Goal: Transaction & Acquisition: Purchase product/service

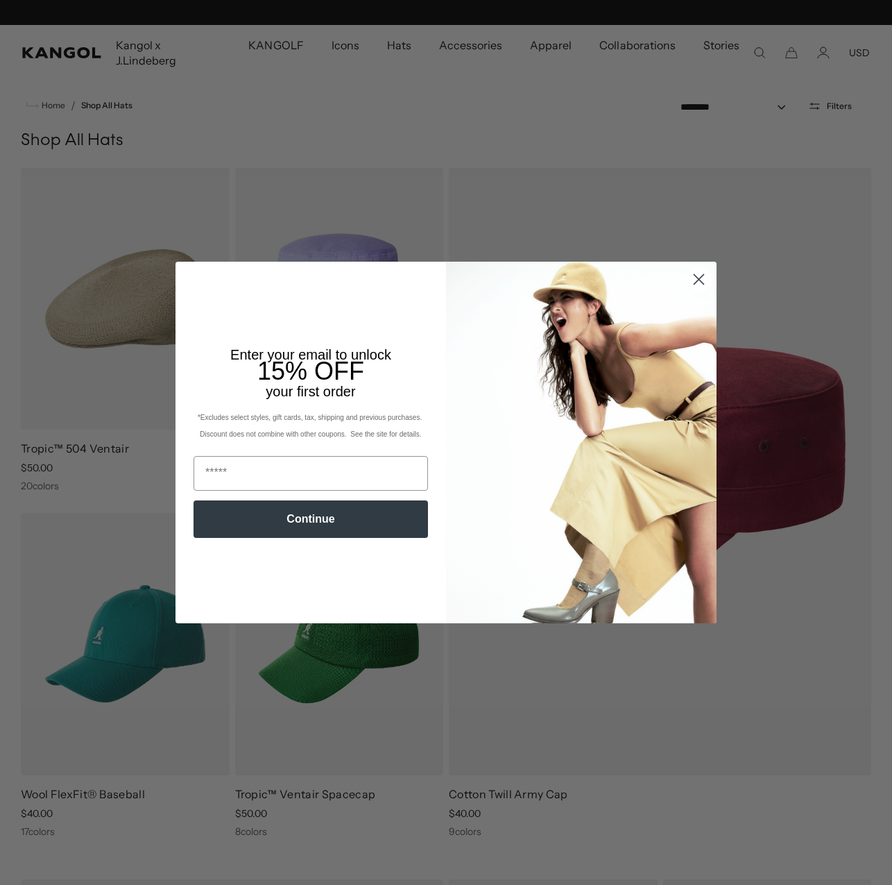
scroll to position [0, 286]
click at [695, 278] on icon "Close dialog" at bounding box center [700, 280] width 10 height 10
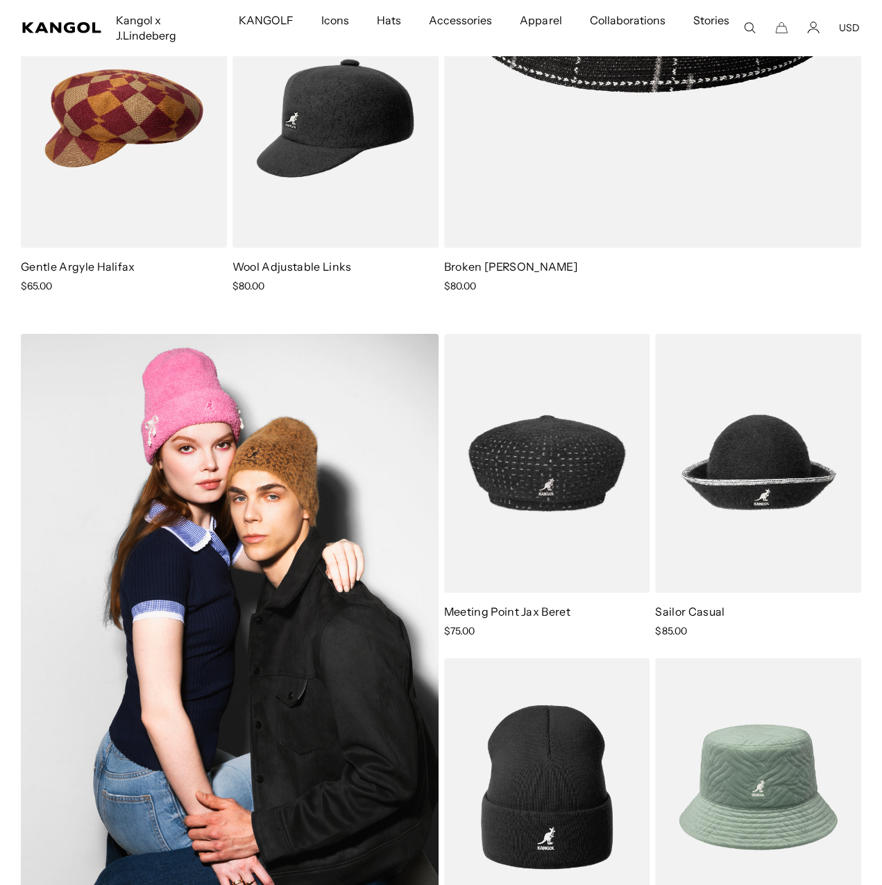
scroll to position [7771, 0]
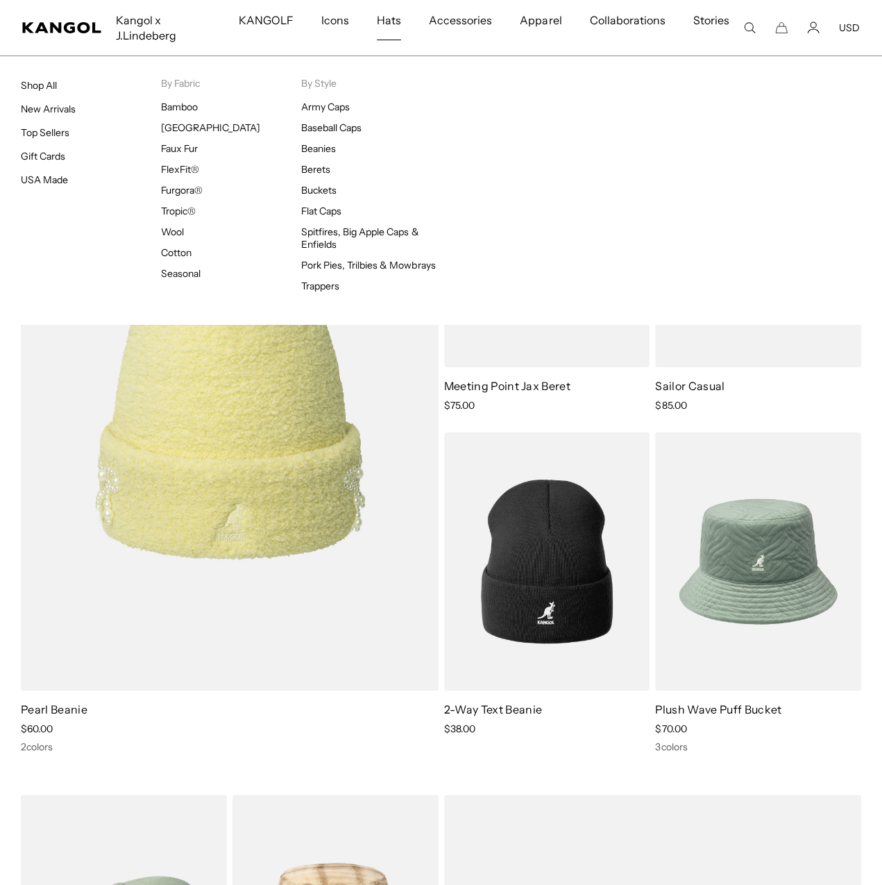
click at [401, 20] on span "Hats" at bounding box center [389, 20] width 24 height 40
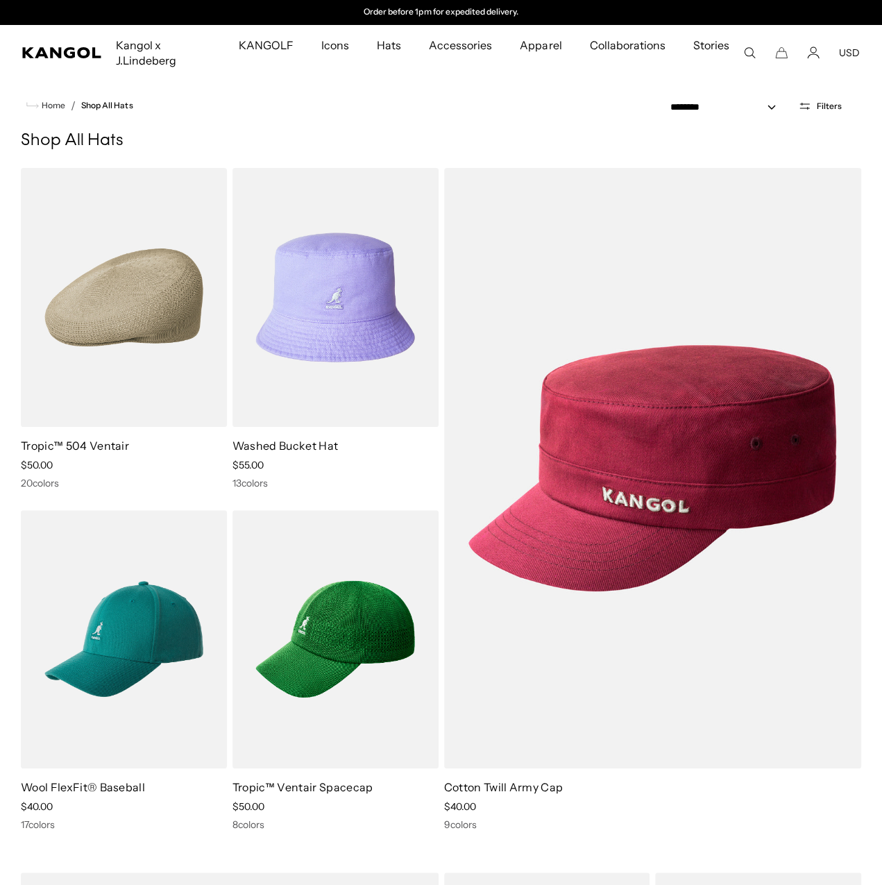
click at [816, 109] on button "Filters" at bounding box center [820, 106] width 60 height 12
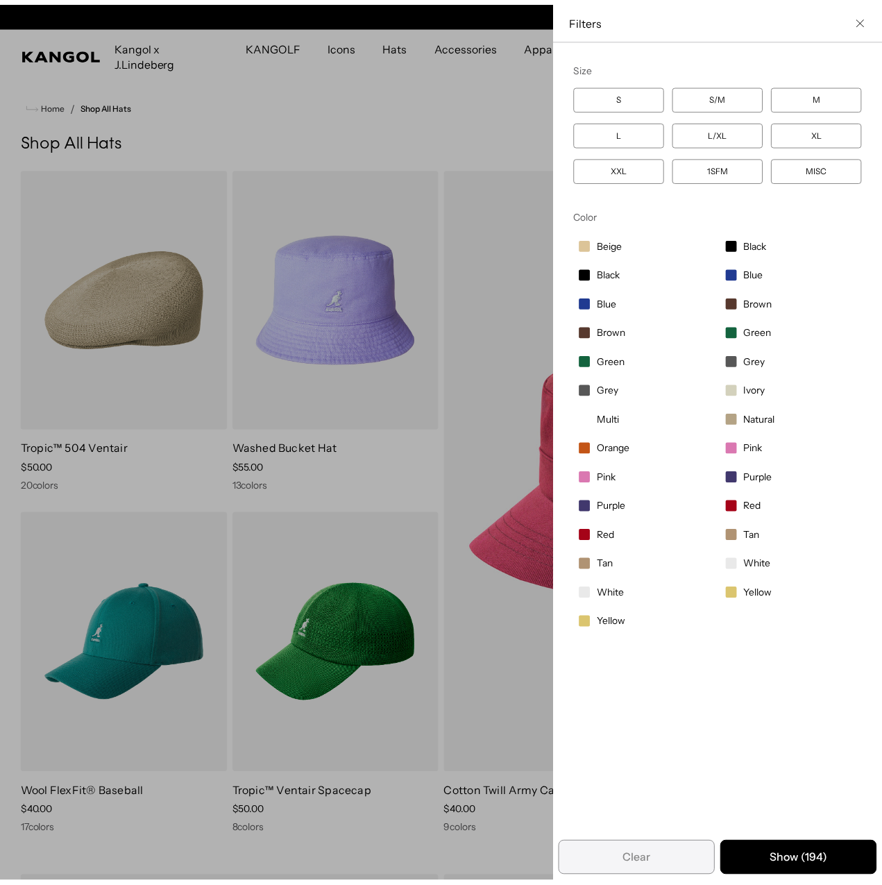
scroll to position [0, 286]
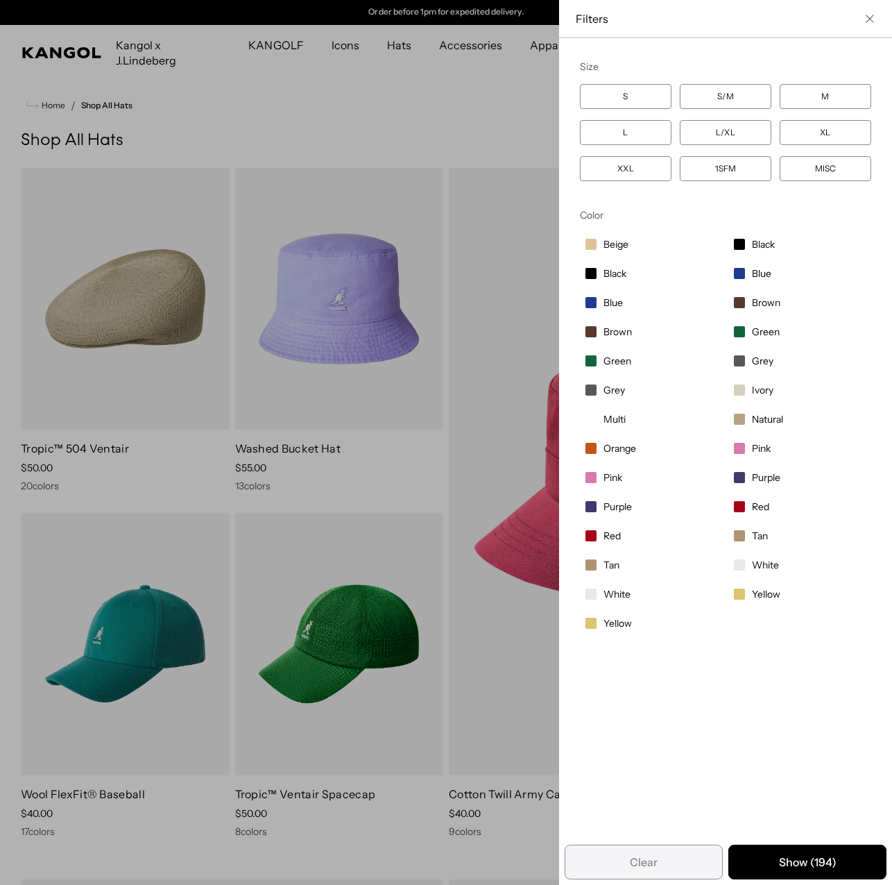
click at [783, 94] on label "M" at bounding box center [826, 96] width 92 height 25
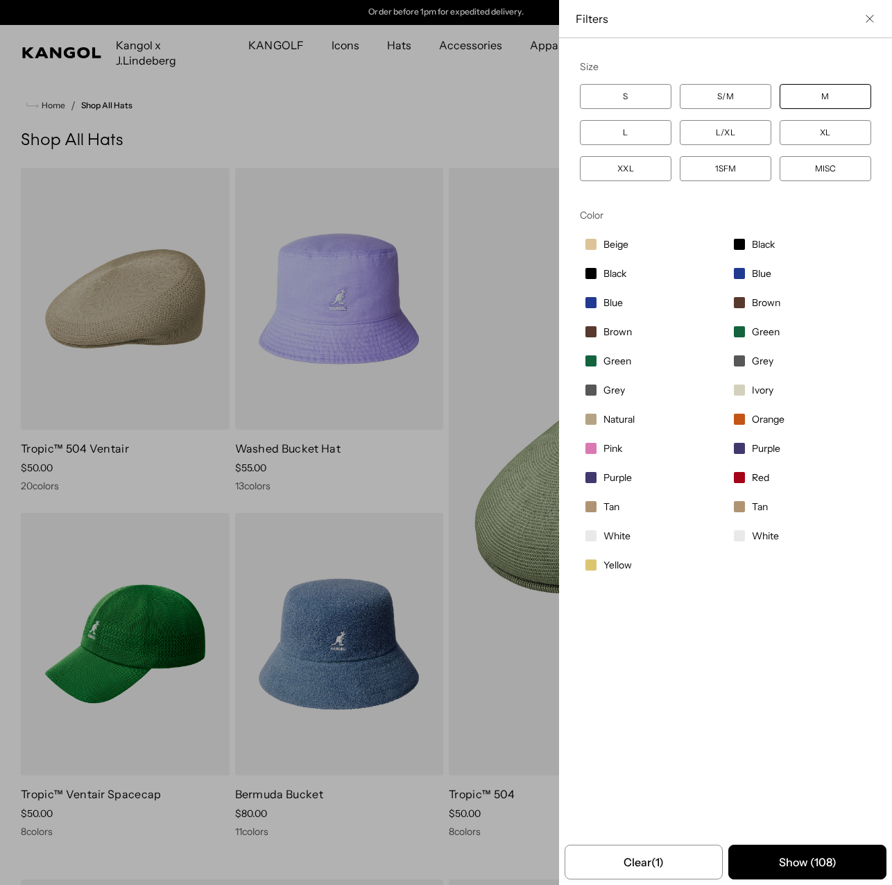
click at [736, 241] on label "Black" at bounding box center [800, 244] width 143 height 24
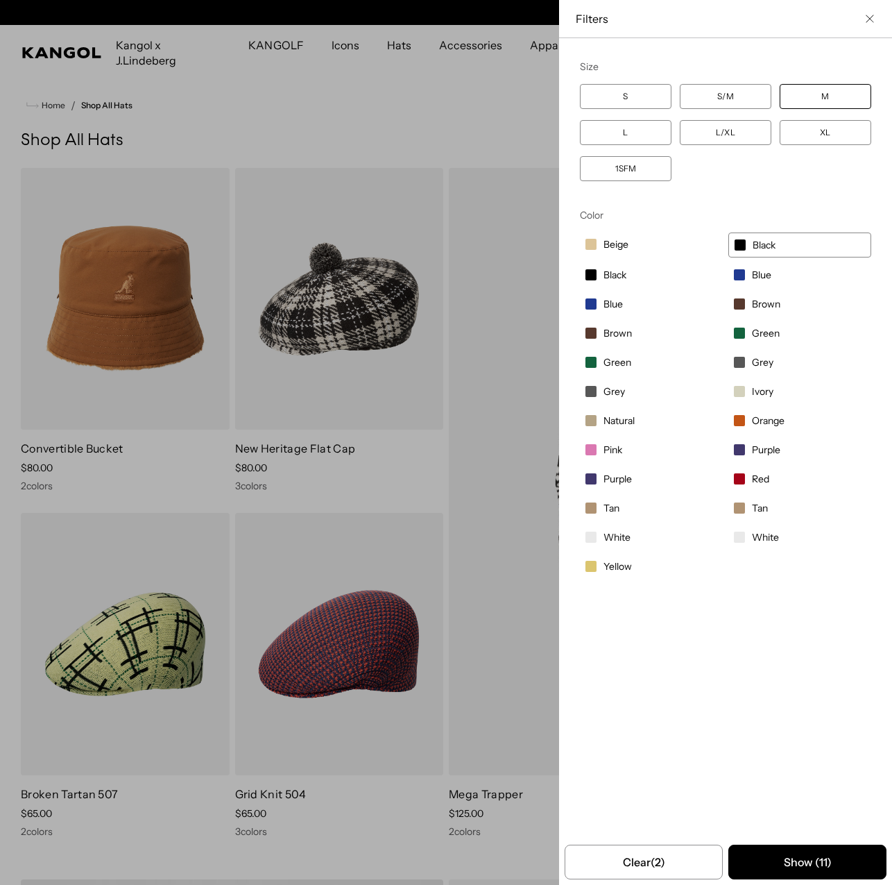
click at [476, 107] on div "Close filters list" at bounding box center [446, 442] width 892 height 885
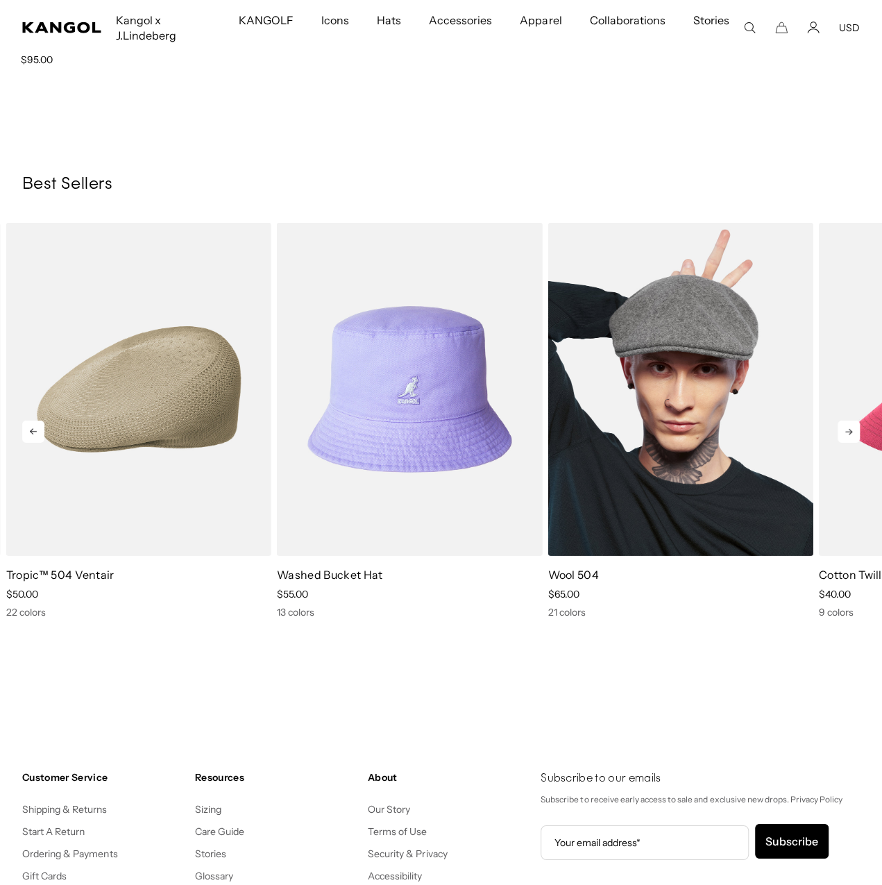
scroll to position [1943, 0]
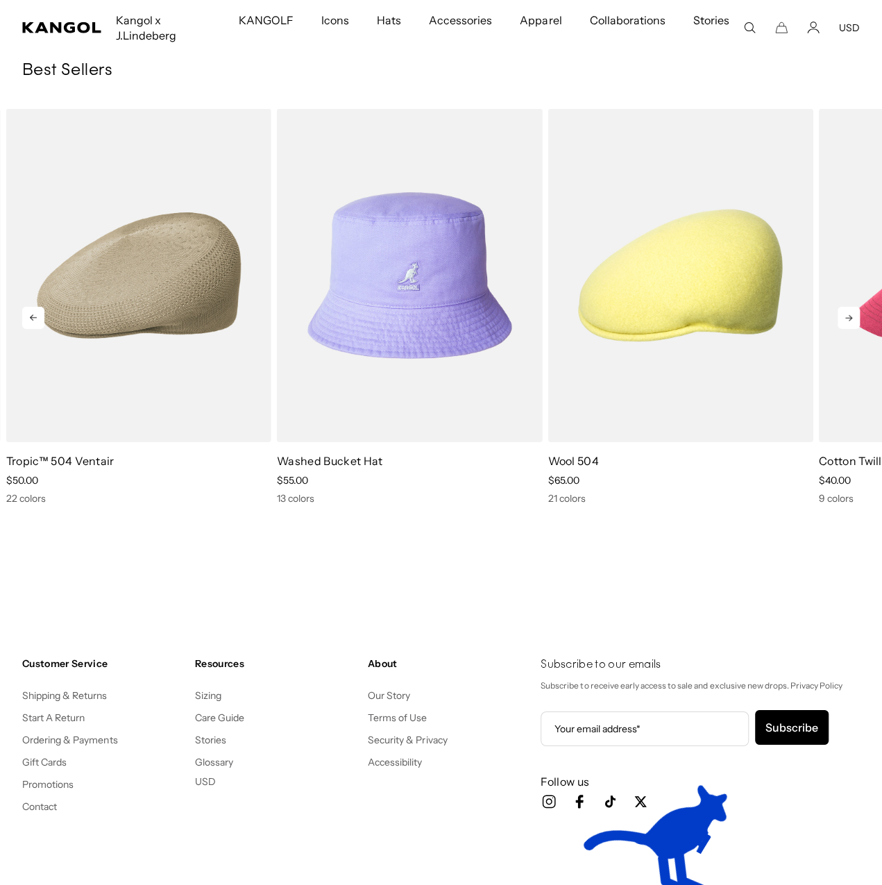
click at [848, 322] on icon at bounding box center [848, 318] width 22 height 22
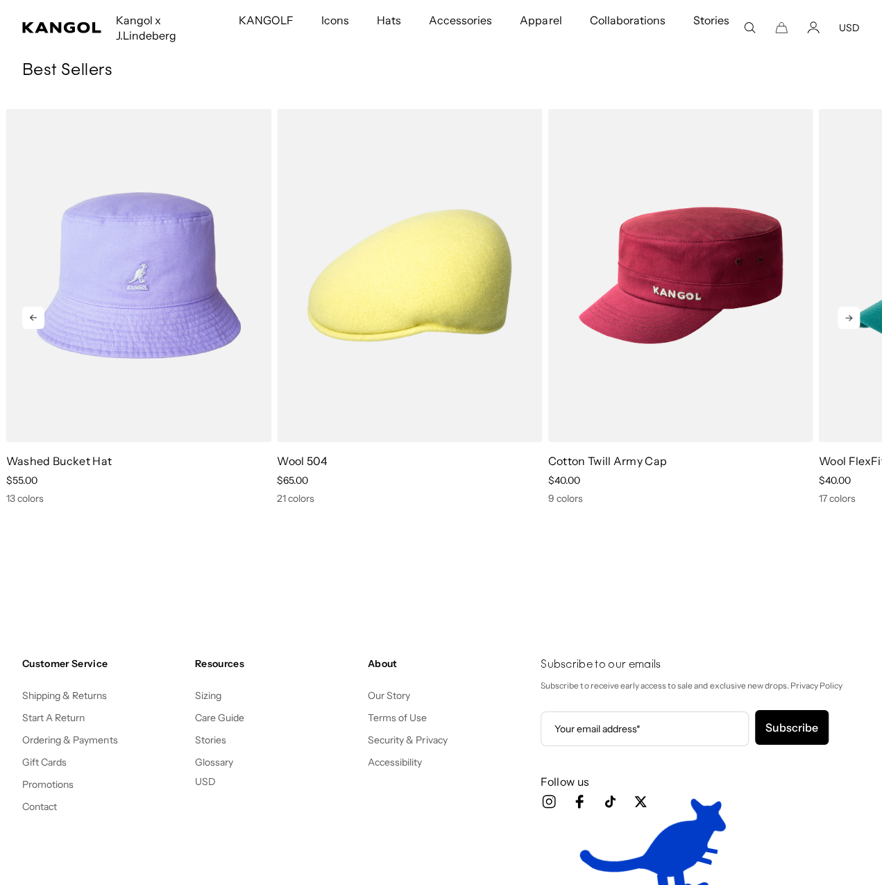
click at [848, 321] on icon at bounding box center [848, 318] width 22 height 22
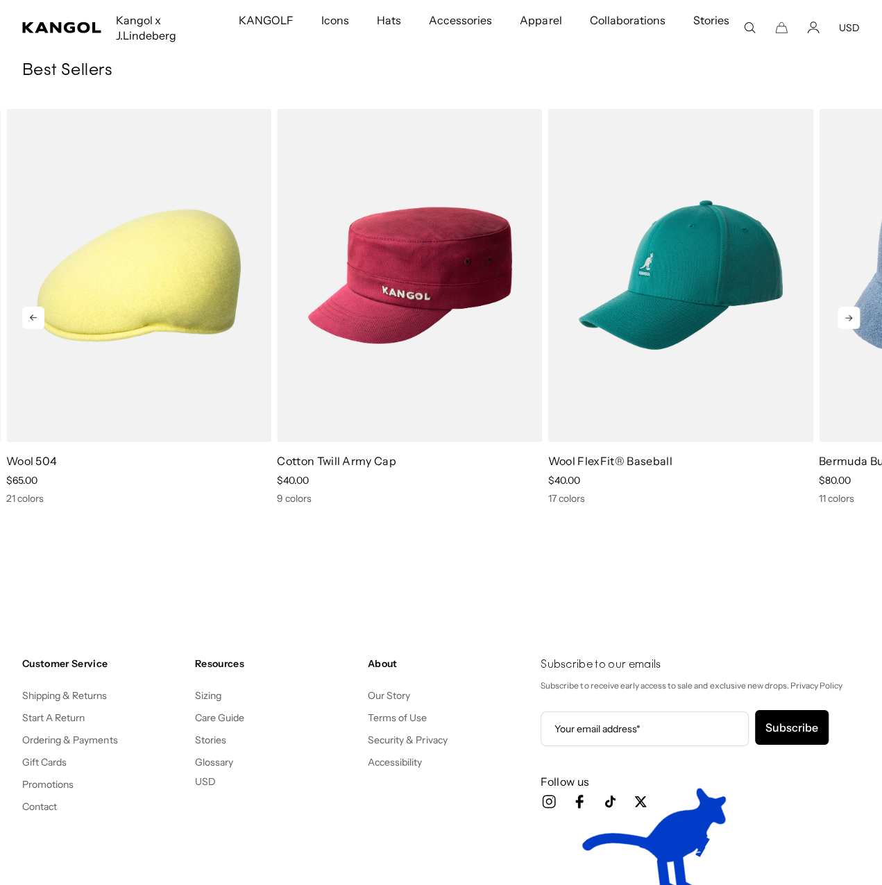
scroll to position [0, 0]
click at [848, 321] on icon at bounding box center [848, 318] width 22 height 22
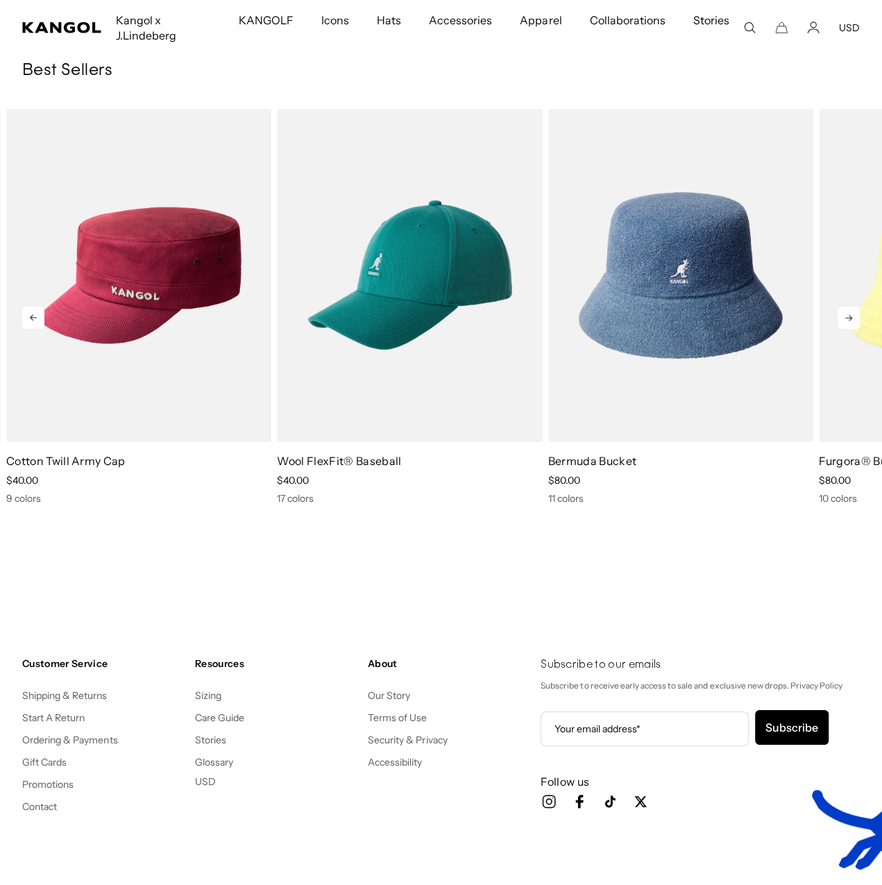
click at [848, 321] on icon at bounding box center [848, 318] width 22 height 22
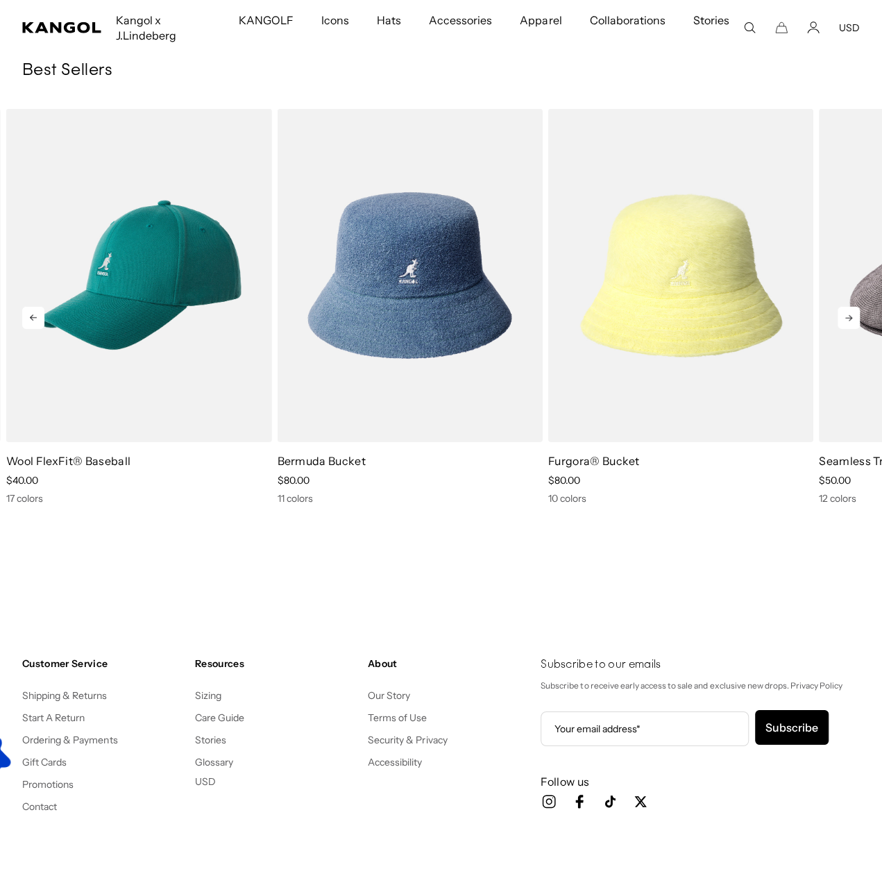
click at [848, 320] on icon at bounding box center [848, 318] width 7 height 6
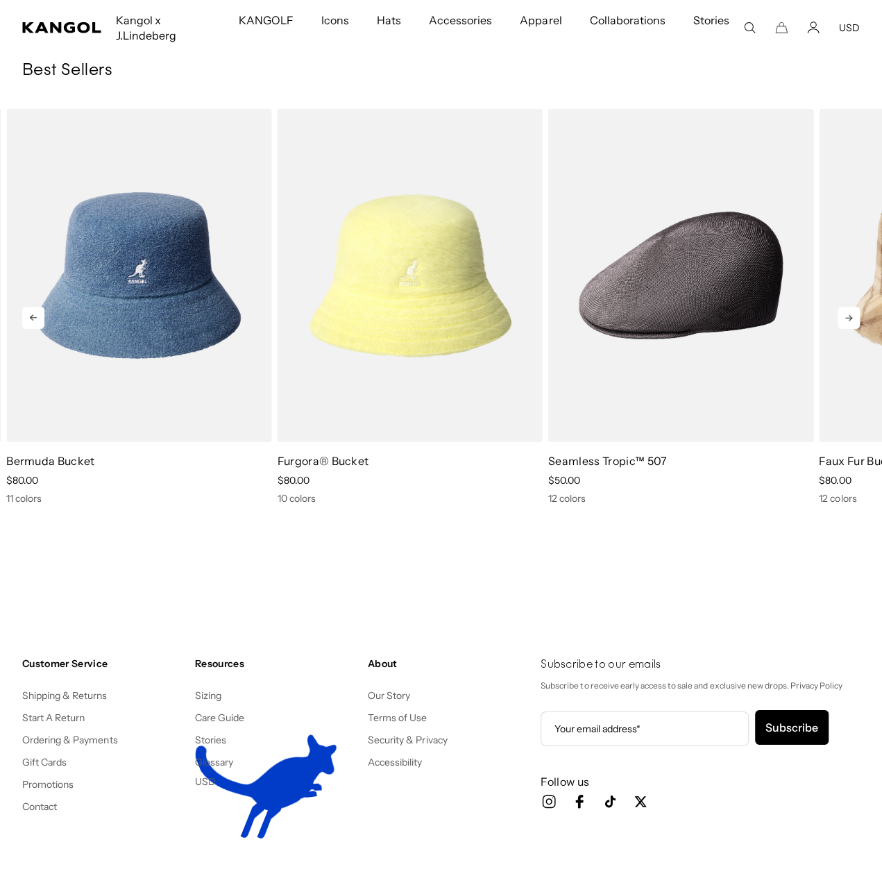
click at [848, 320] on icon at bounding box center [848, 318] width 7 height 6
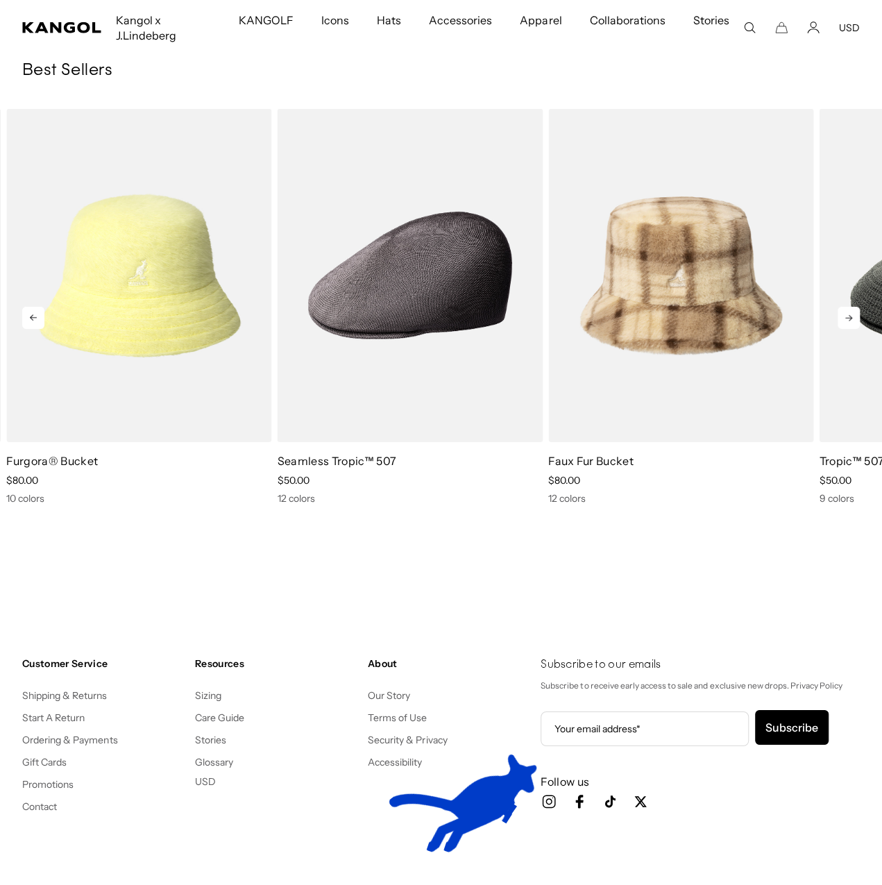
scroll to position [0, 286]
click at [848, 320] on icon at bounding box center [848, 318] width 7 height 6
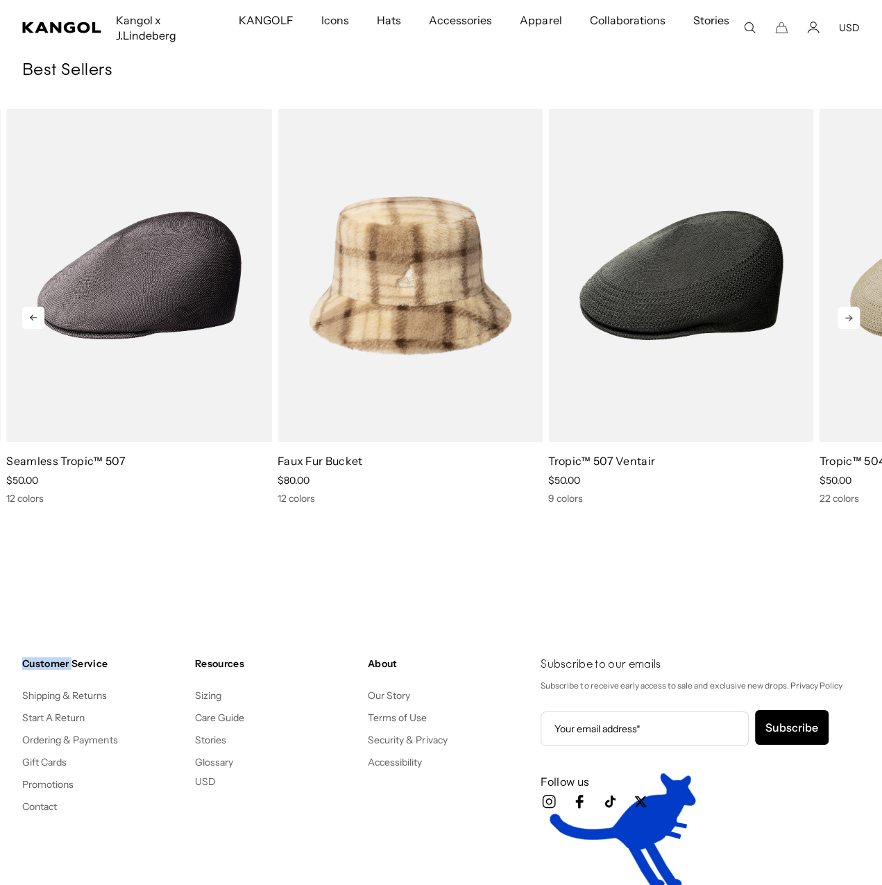
click at [849, 320] on icon at bounding box center [848, 318] width 7 height 6
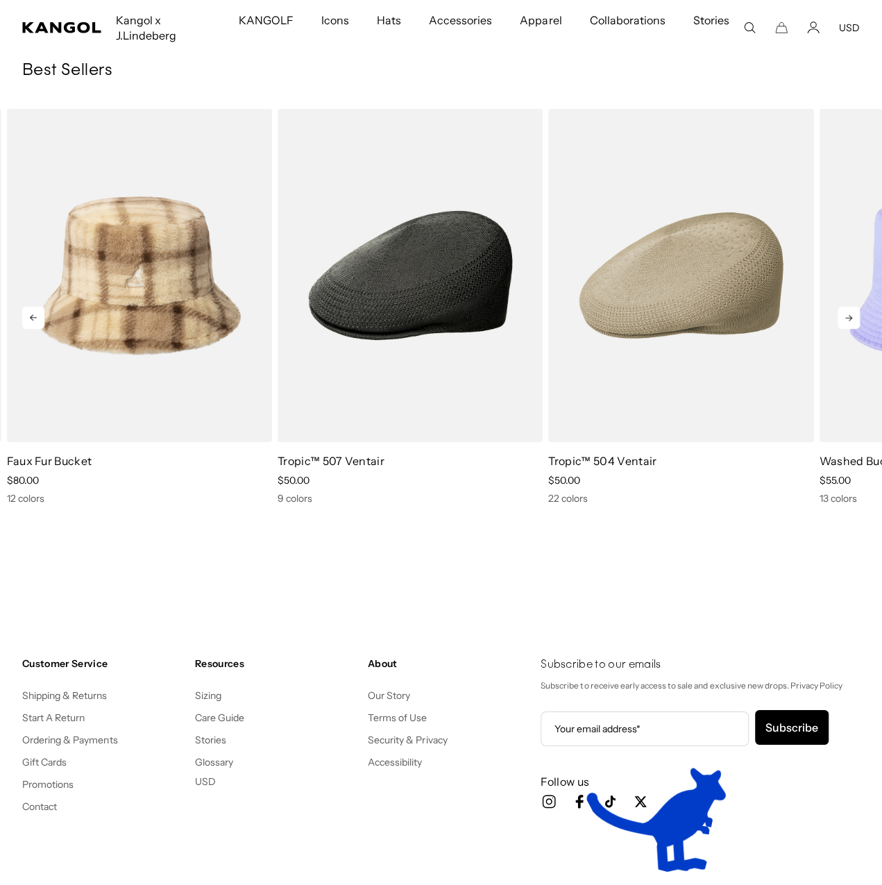
click at [849, 320] on icon at bounding box center [848, 318] width 7 height 6
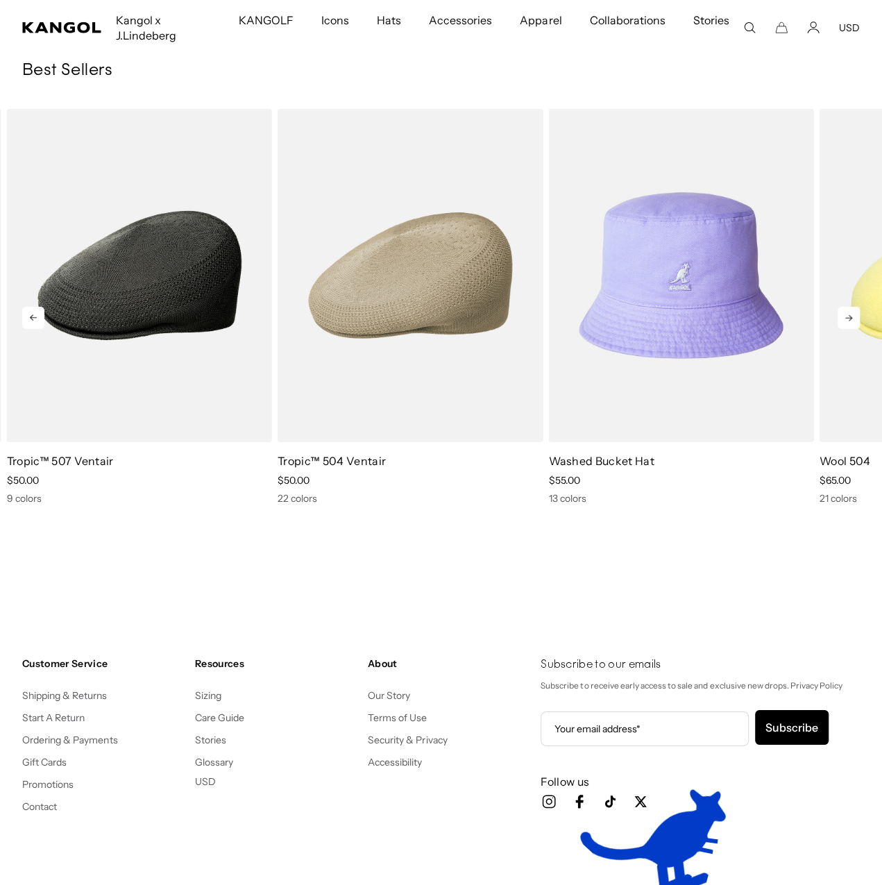
click at [849, 320] on icon at bounding box center [848, 318] width 7 height 6
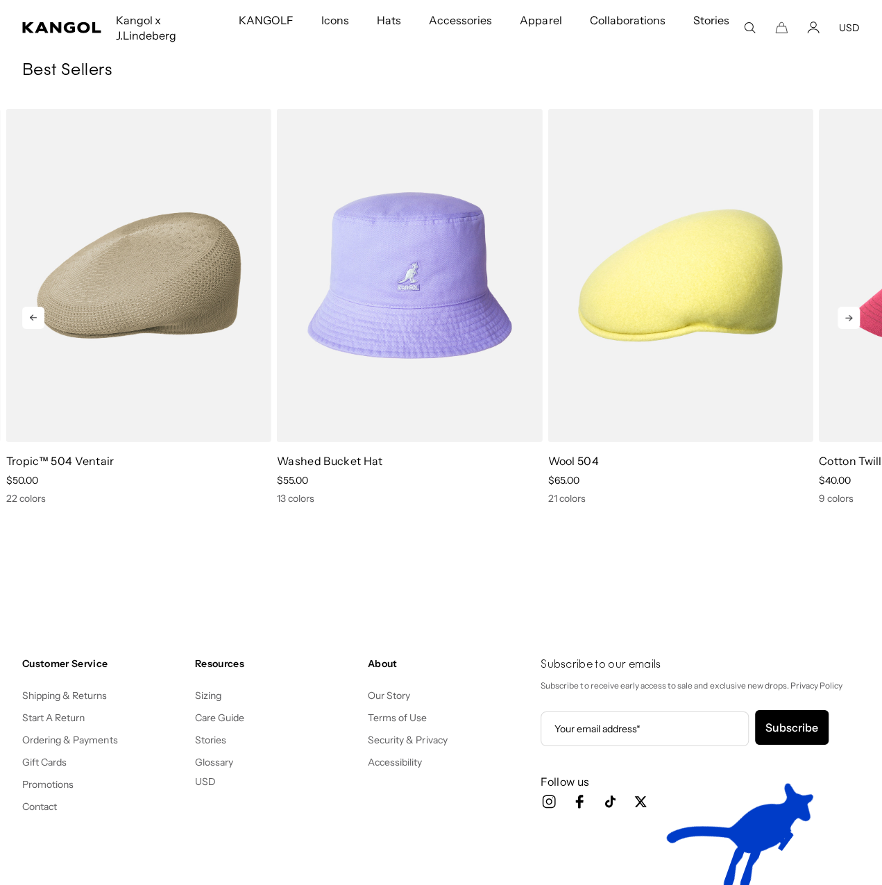
click at [855, 313] on icon at bounding box center [848, 318] width 22 height 22
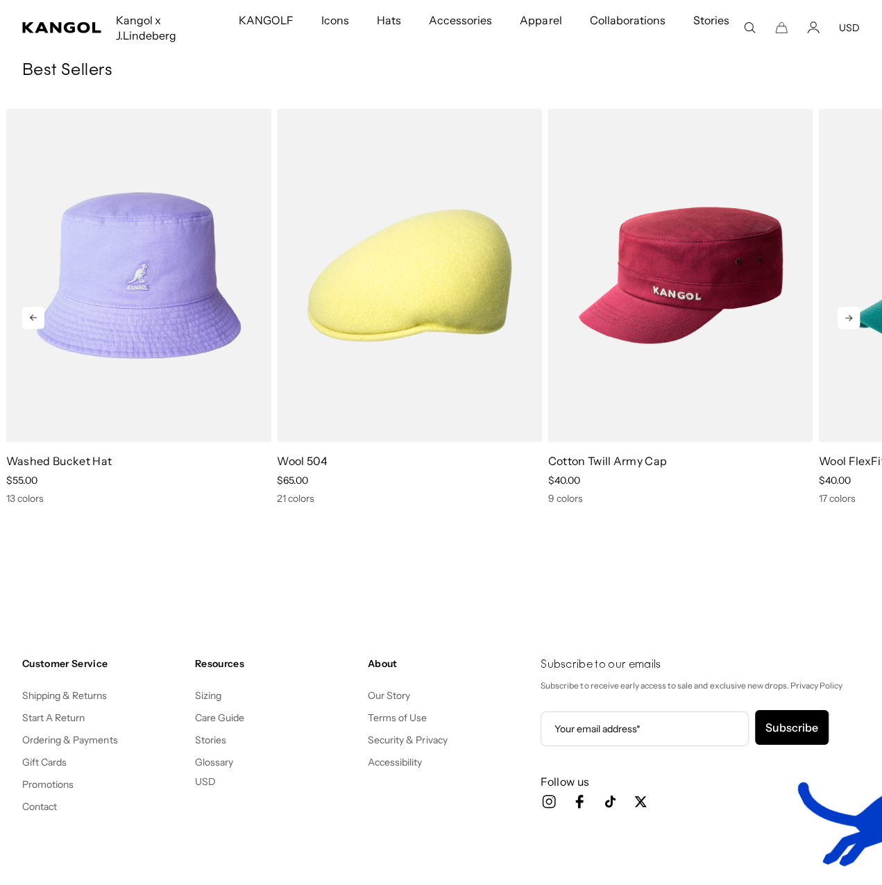
click at [855, 313] on icon at bounding box center [848, 318] width 22 height 22
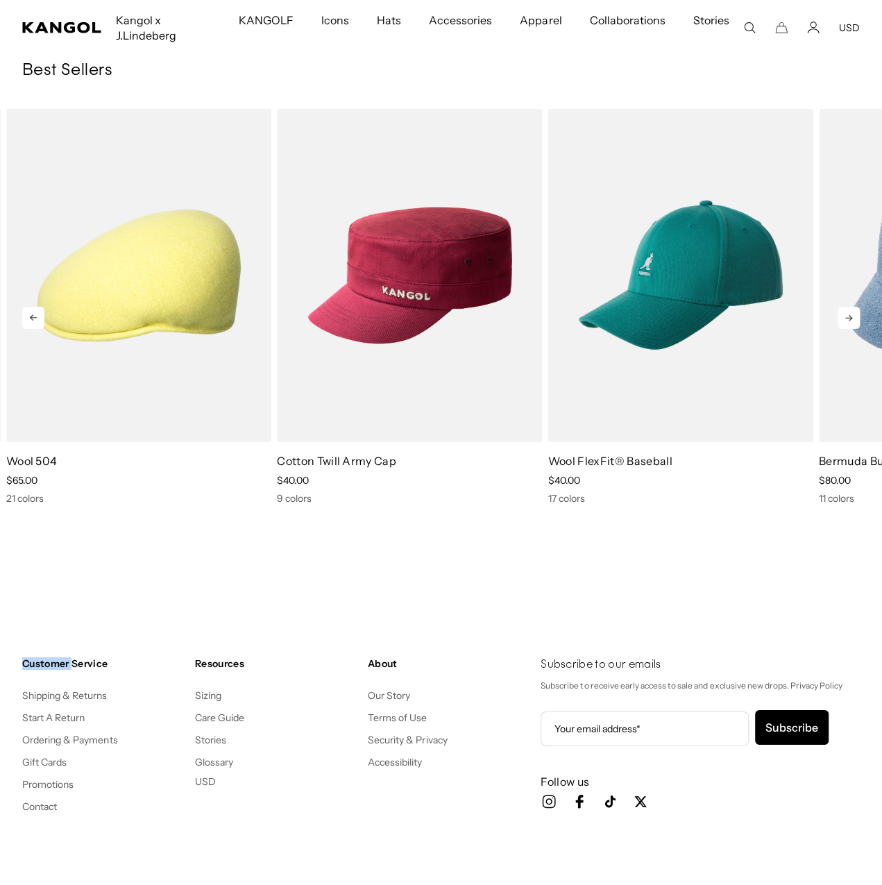
click at [854, 314] on icon at bounding box center [848, 318] width 22 height 22
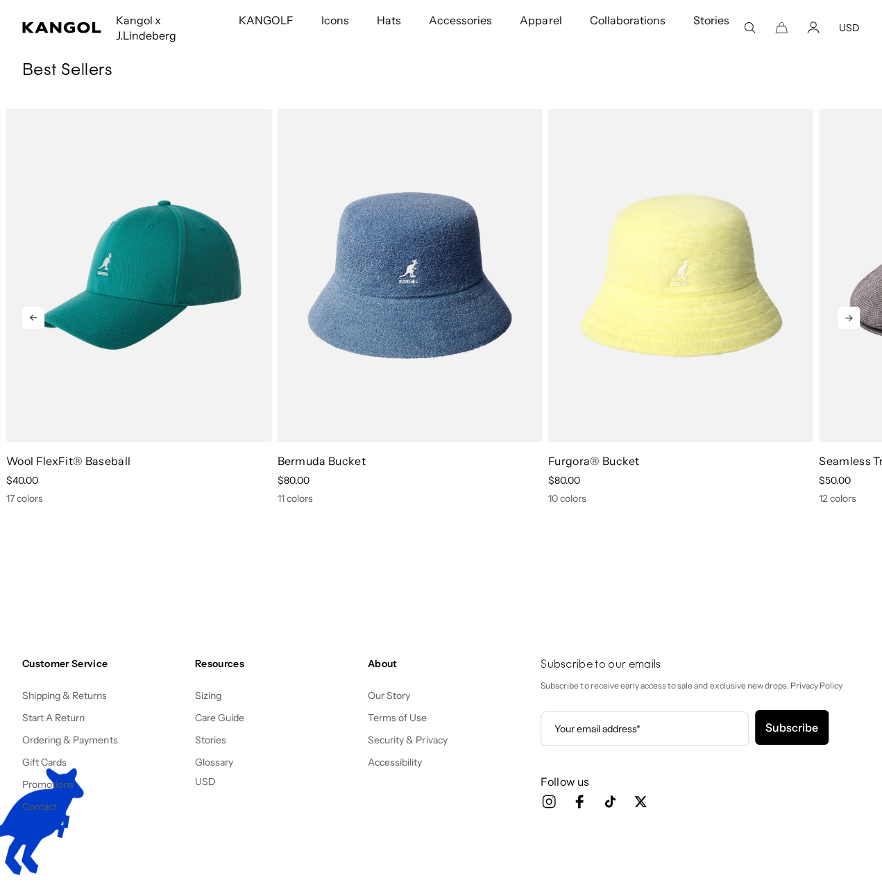
click at [853, 314] on icon at bounding box center [848, 318] width 22 height 22
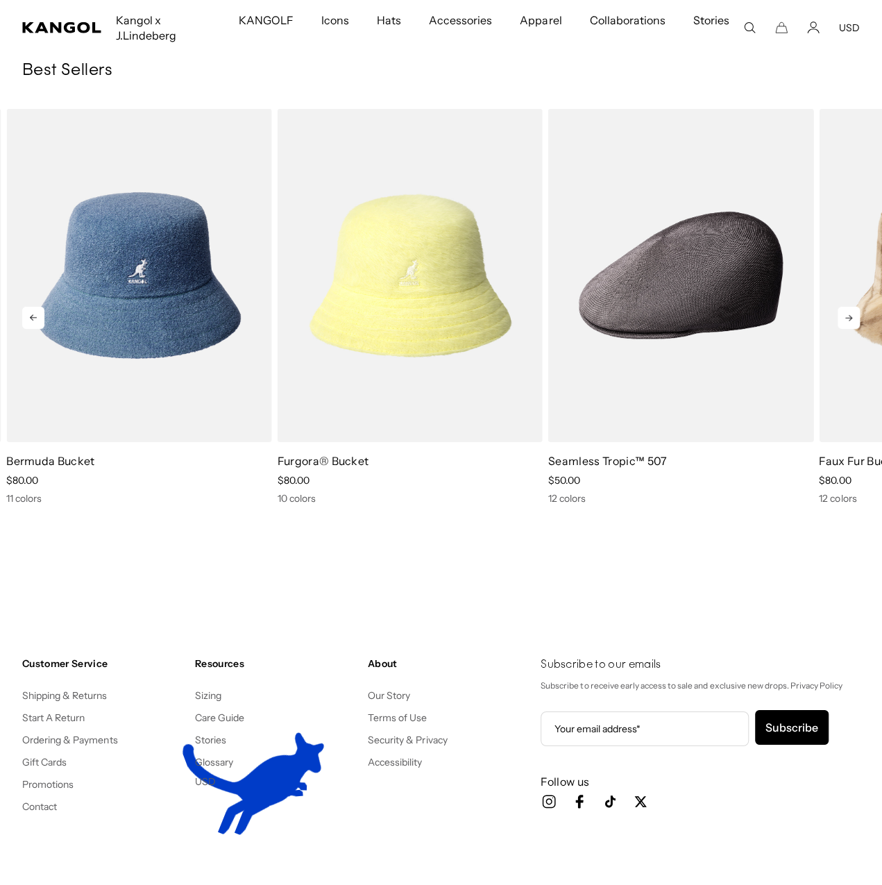
click at [850, 317] on icon at bounding box center [848, 318] width 22 height 22
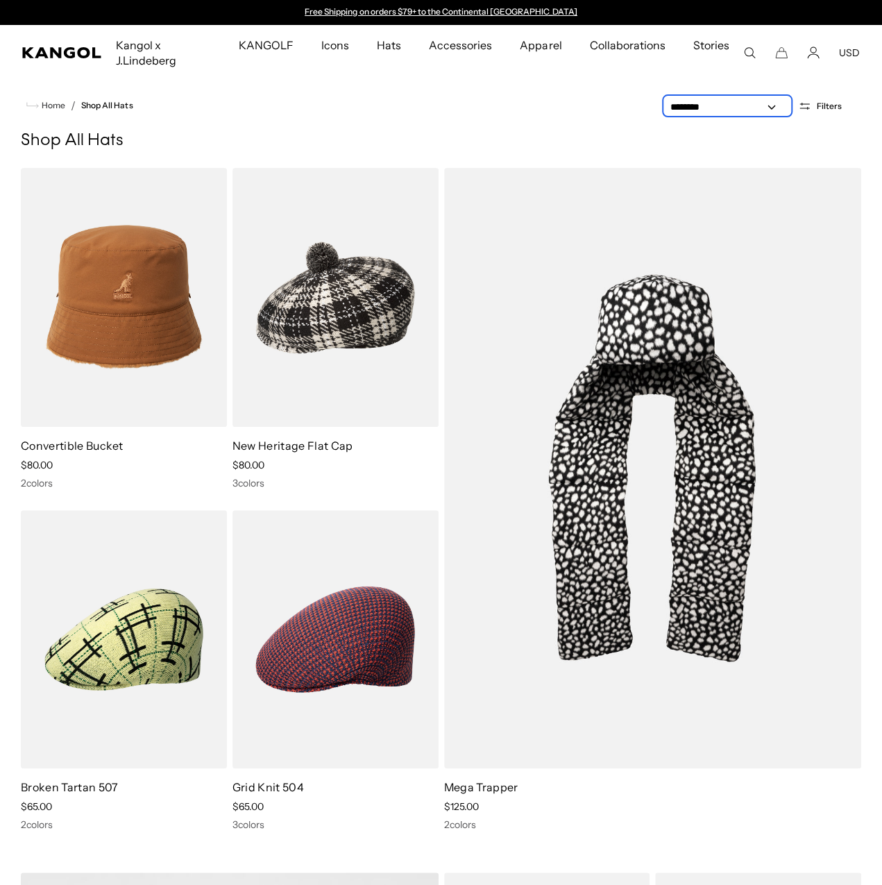
click at [719, 103] on select "**********" at bounding box center [727, 107] width 125 height 15
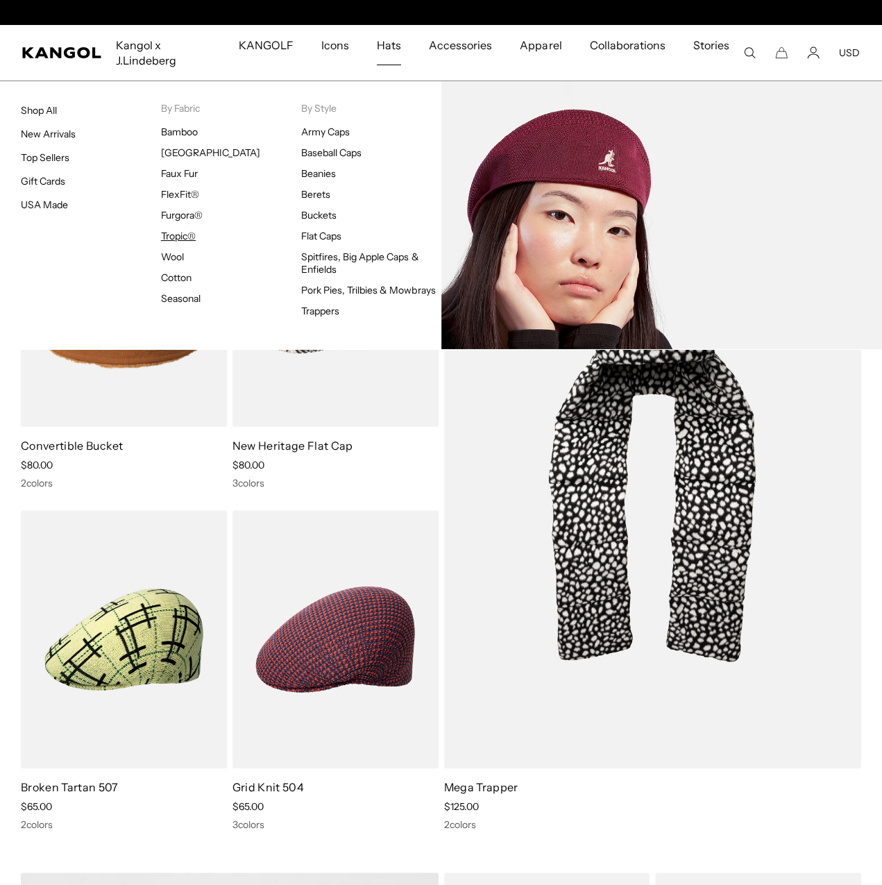
click at [178, 231] on link "Tropic®" at bounding box center [178, 236] width 35 height 12
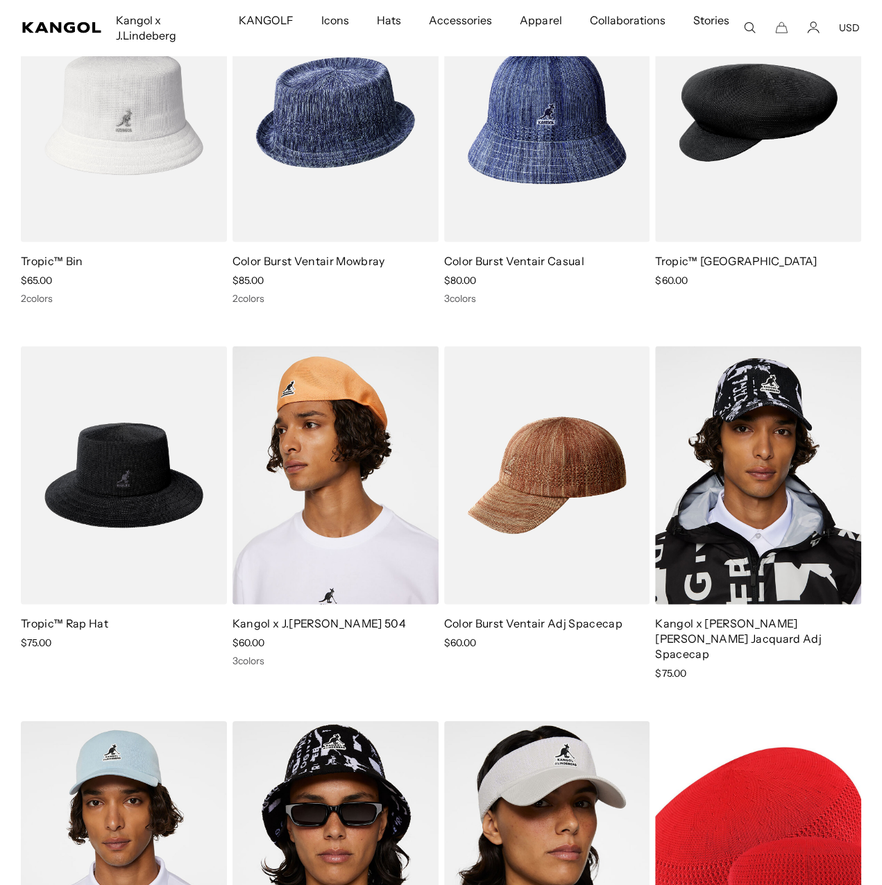
click at [745, 24] on use "Search here" at bounding box center [749, 28] width 10 height 10
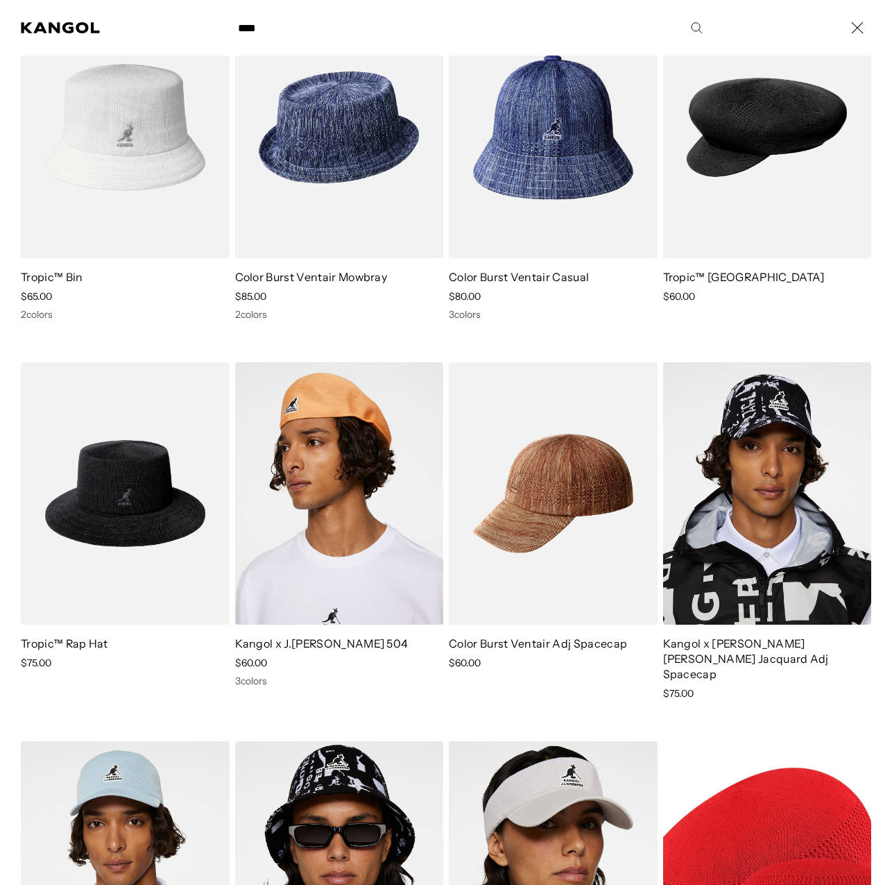
scroll to position [0, 286]
type input "****"
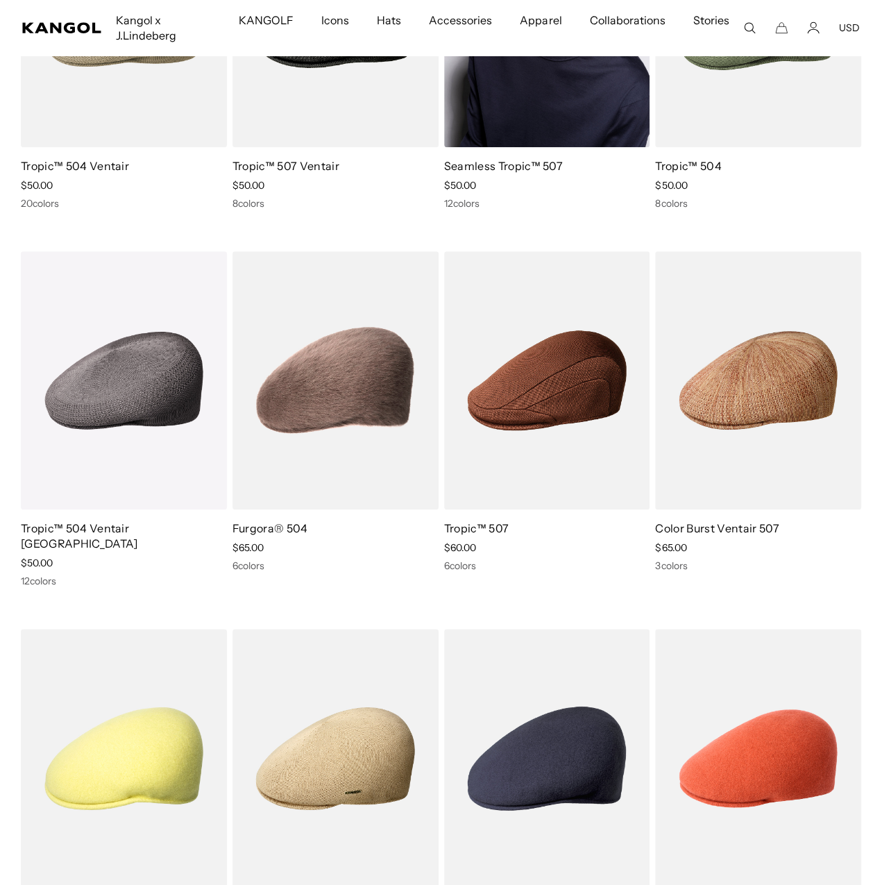
scroll to position [39, 0]
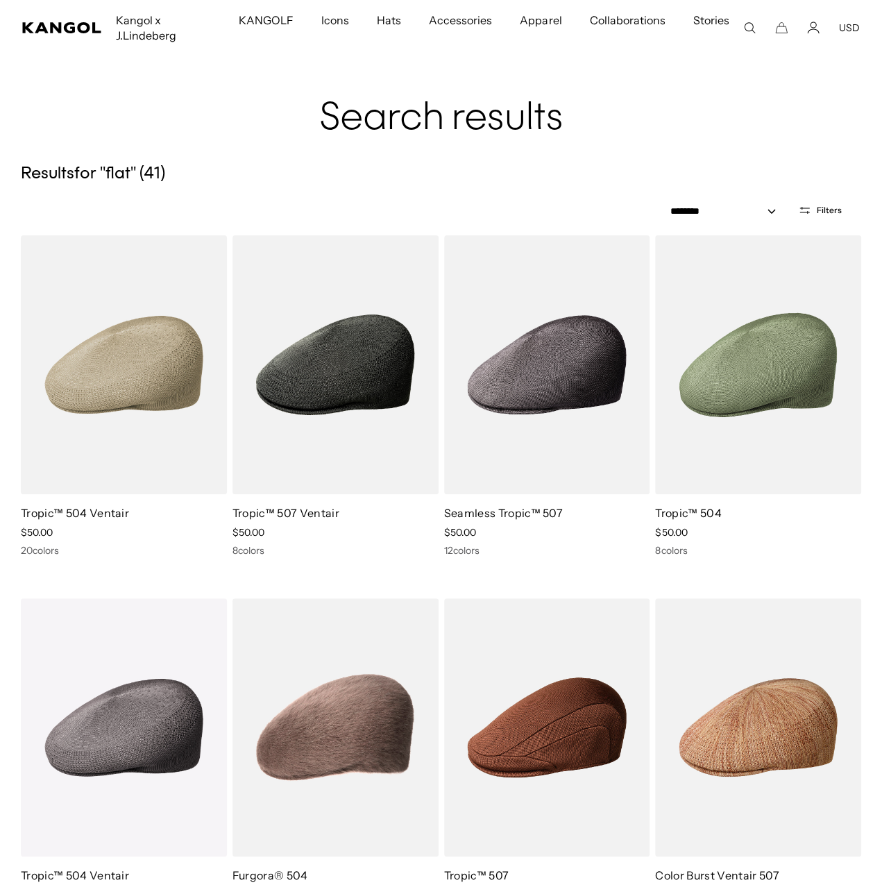
click at [835, 204] on button "Filters" at bounding box center [820, 210] width 60 height 12
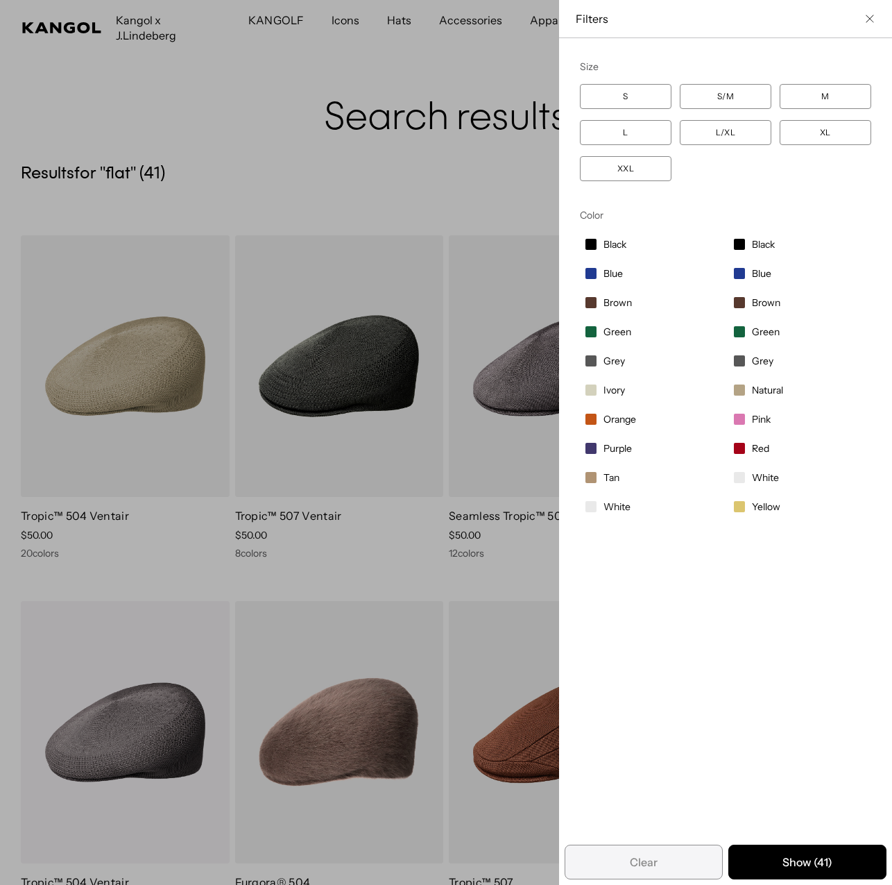
click at [752, 248] on span "Black" at bounding box center [763, 244] width 23 height 12
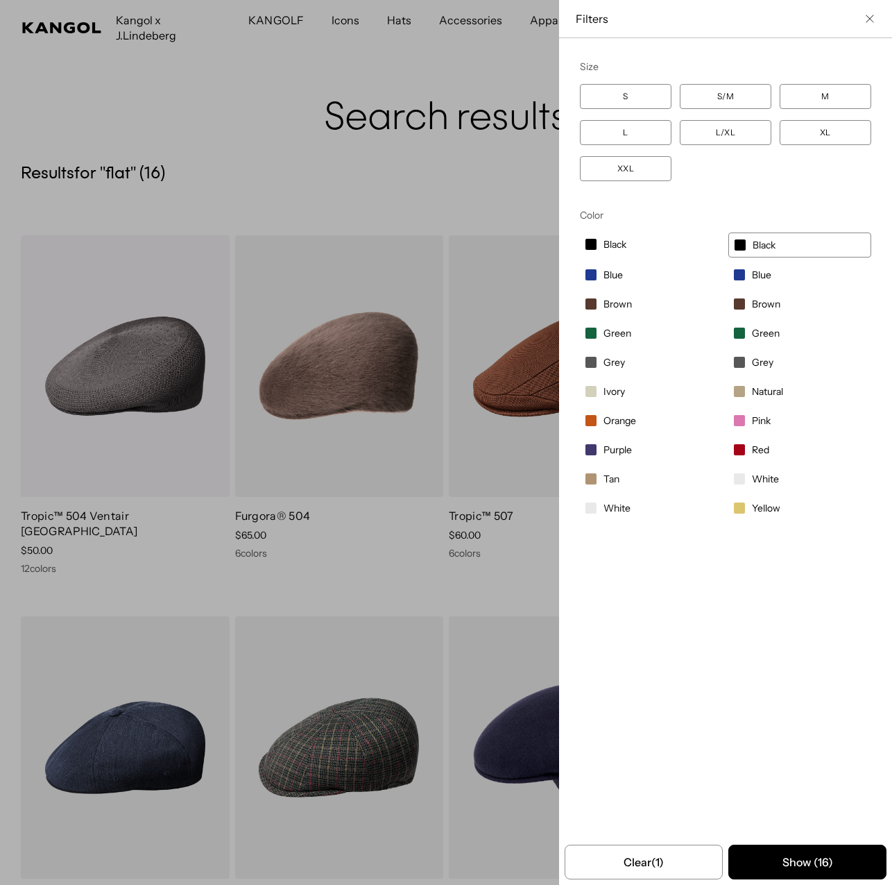
click at [301, 182] on div "Close filters list" at bounding box center [446, 442] width 892 height 885
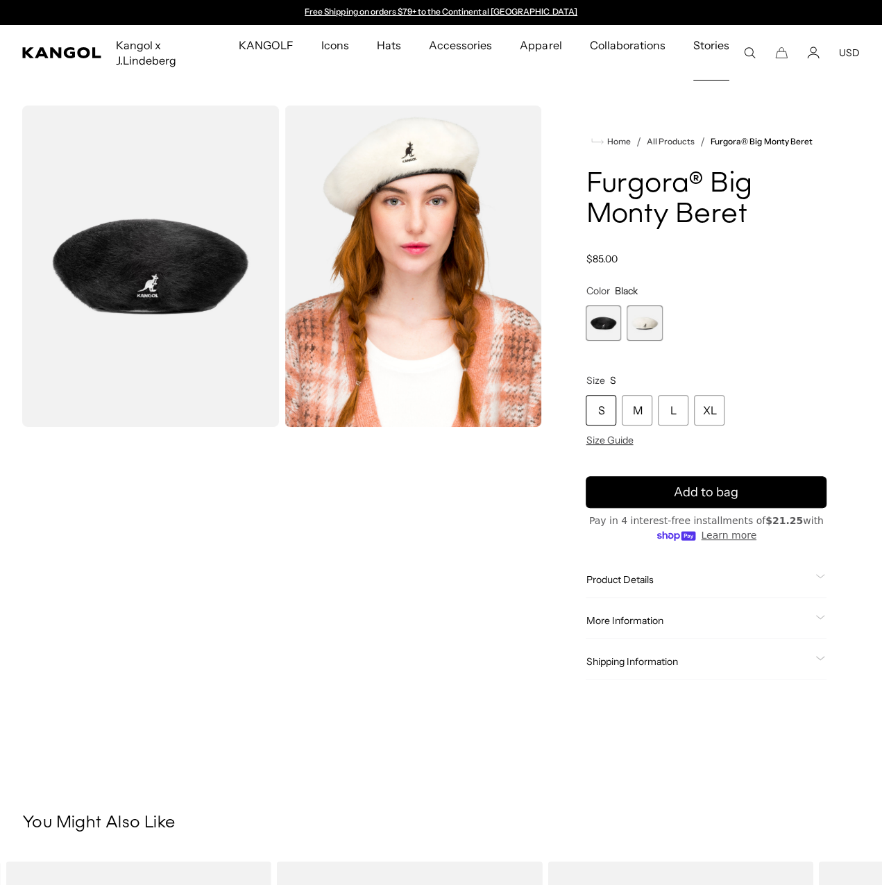
click at [746, 51] on icon "Search here" at bounding box center [749, 52] width 12 height 12
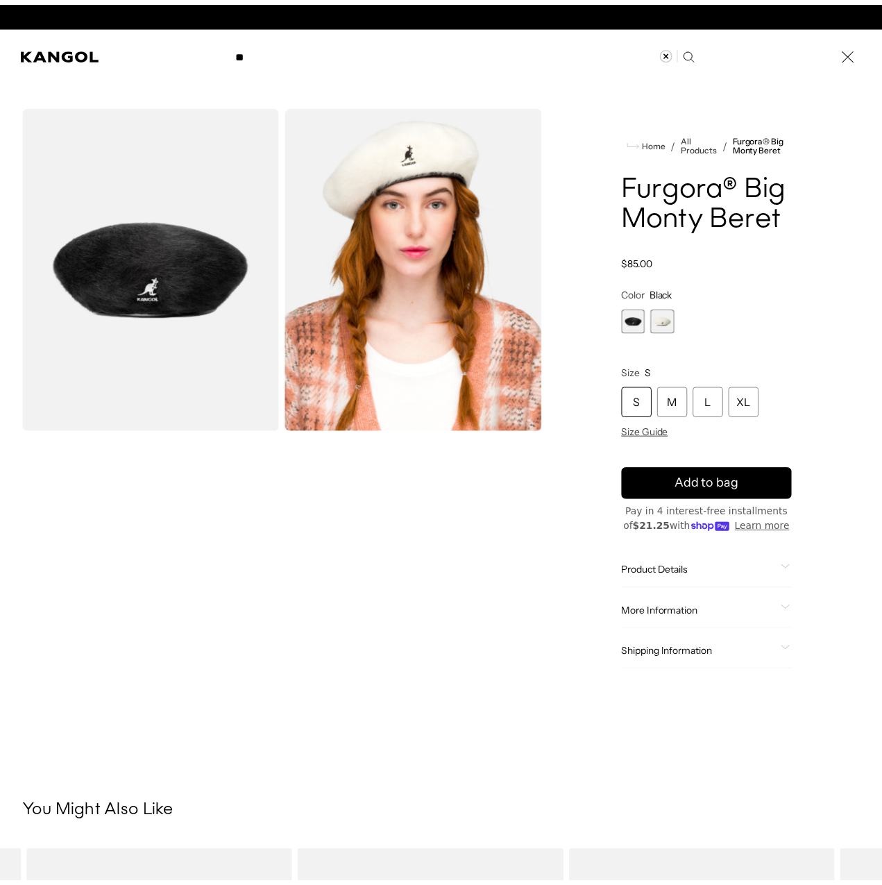
scroll to position [0, 286]
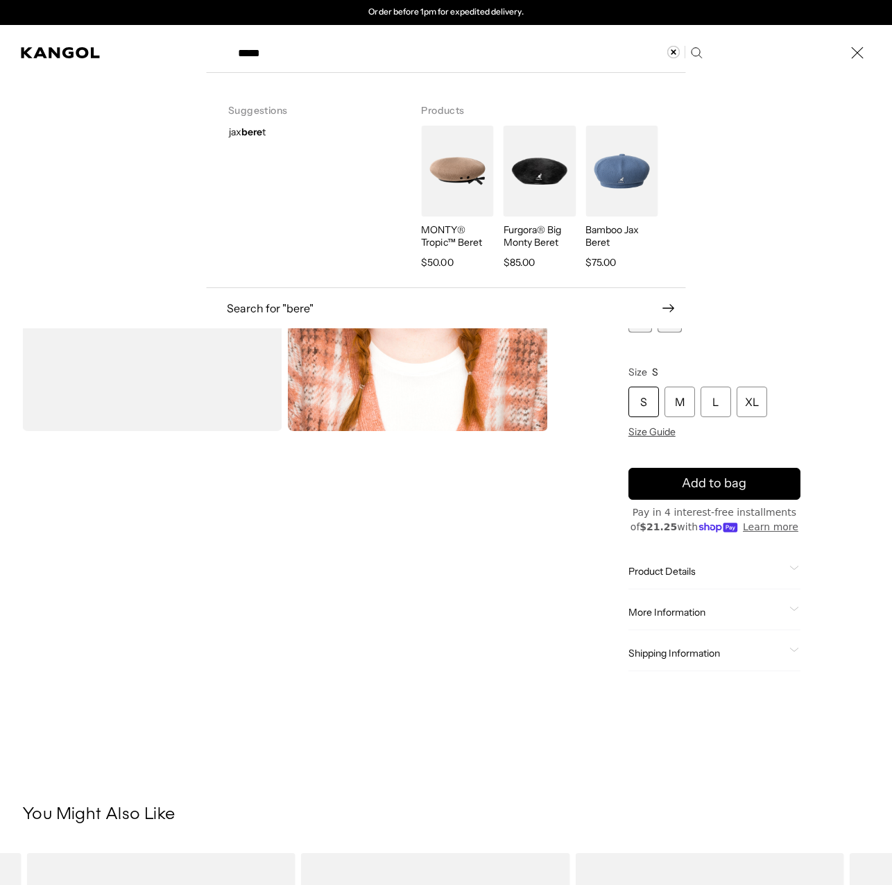
type input "*****"
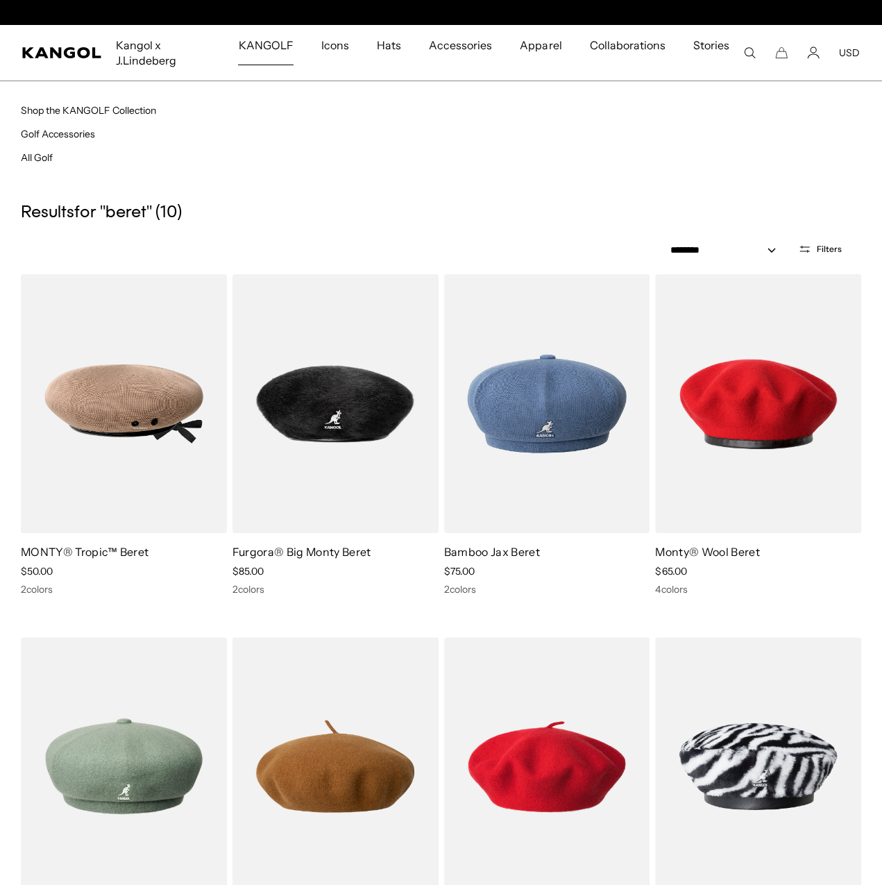
scroll to position [0, 286]
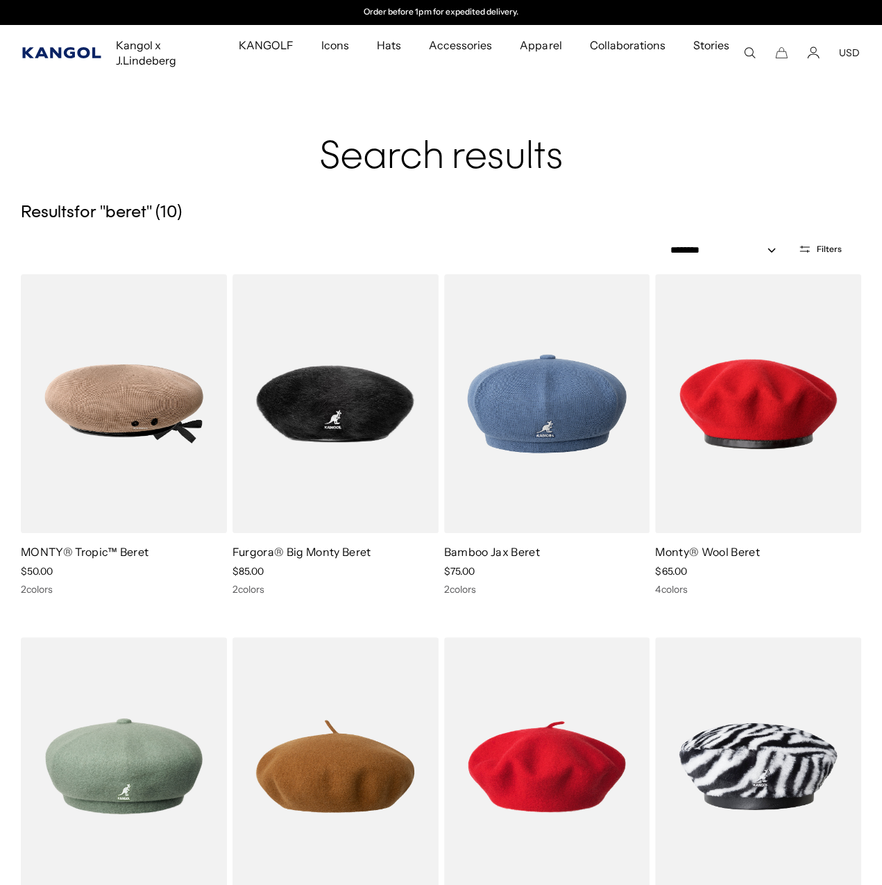
click at [64, 47] on icon "Kangol" at bounding box center [62, 52] width 80 height 11
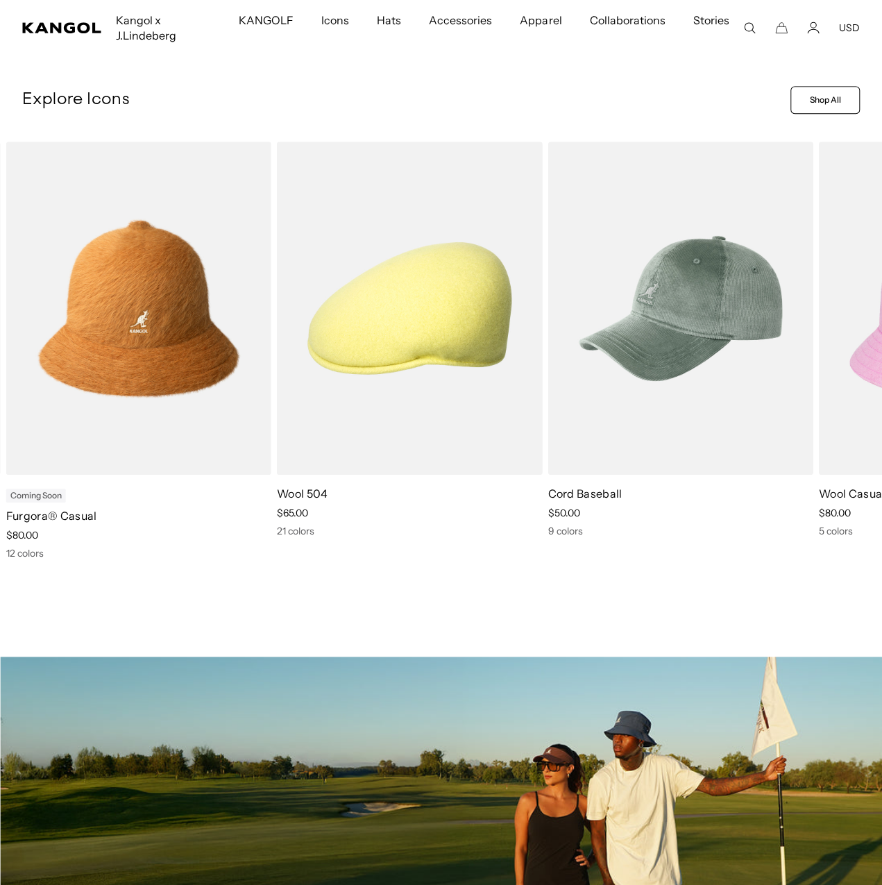
scroll to position [0, 286]
click at [855, 357] on icon at bounding box center [848, 361] width 22 height 22
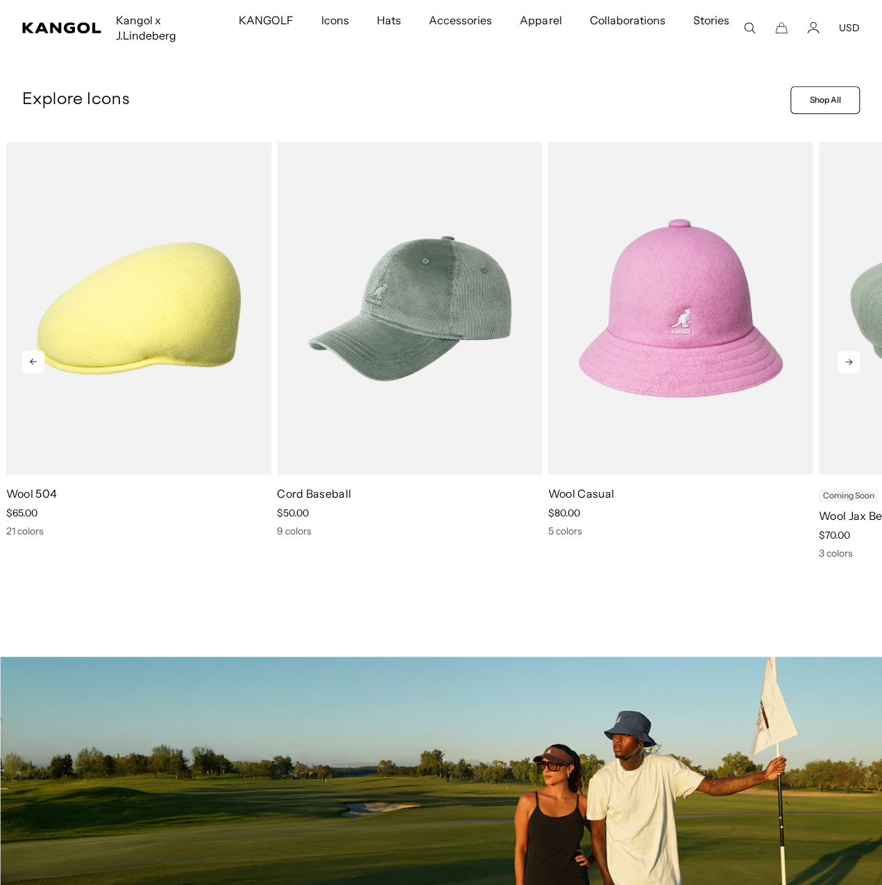
click at [840, 362] on icon at bounding box center [848, 361] width 22 height 22
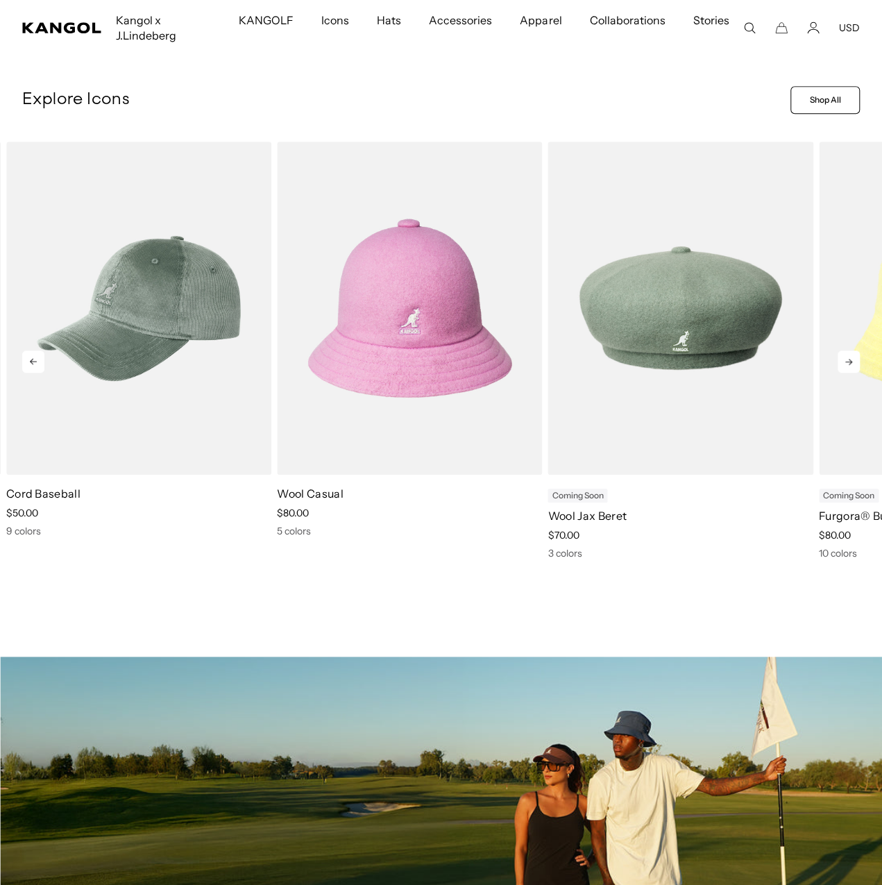
click at [841, 361] on icon at bounding box center [848, 361] width 22 height 22
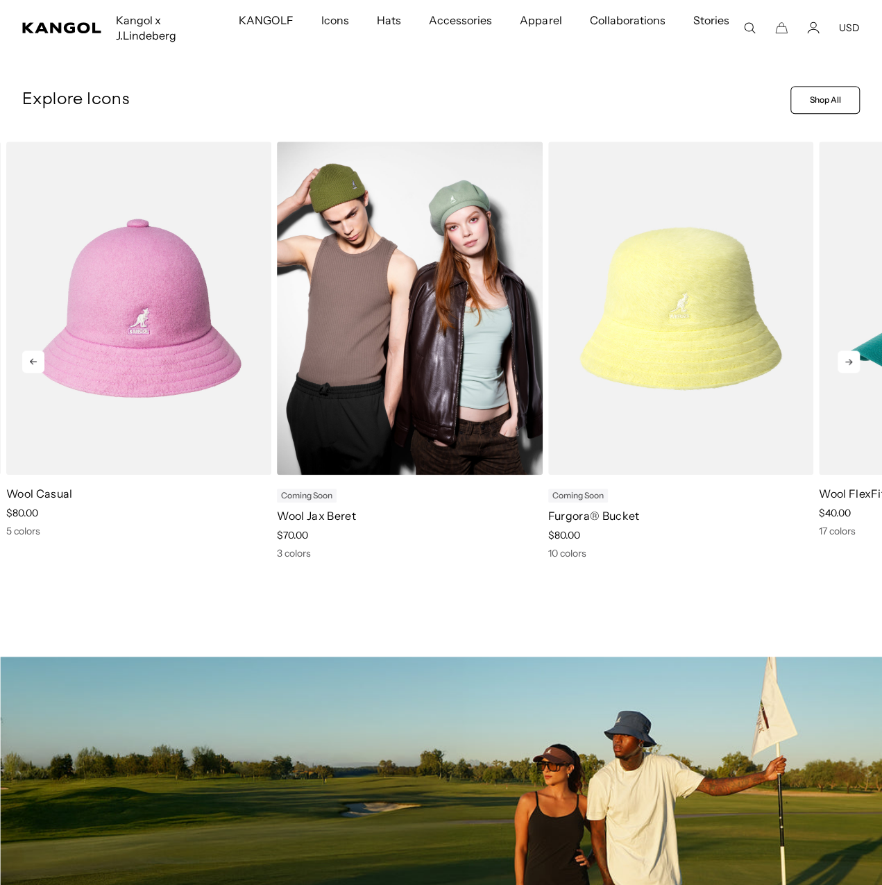
scroll to position [0, 0]
click at [344, 346] on img "5 of 11" at bounding box center [409, 308] width 265 height 333
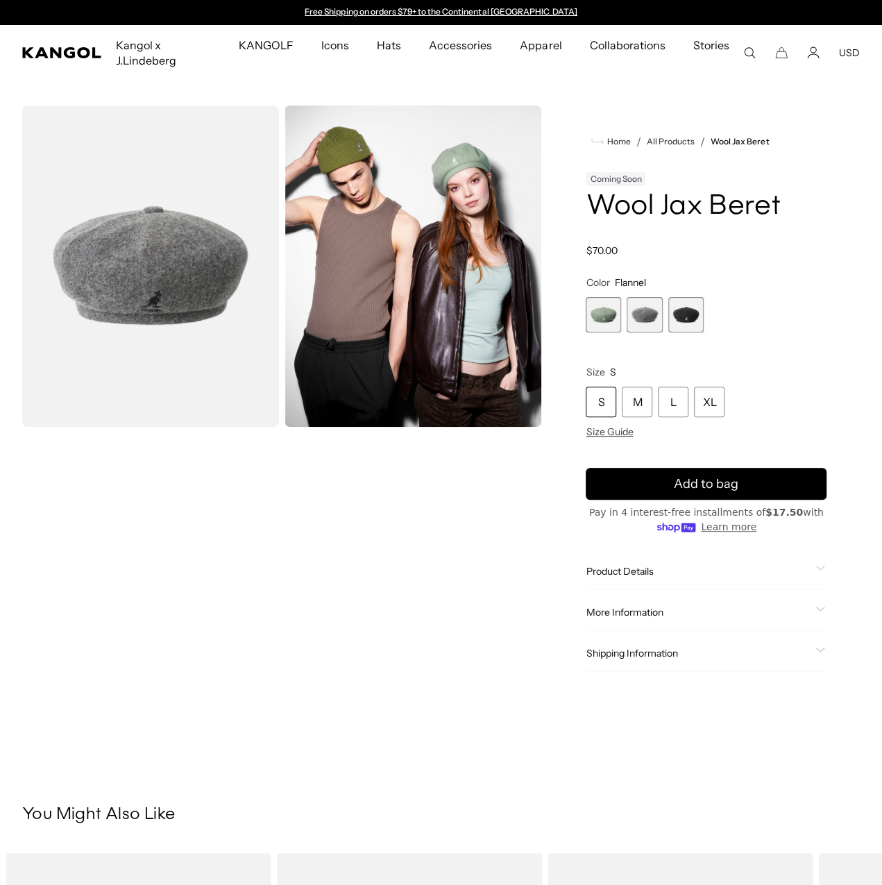
click at [701, 332] on div "Sage Green Variant sold out or unavailable Flannel Variant sold out or unavaila…" at bounding box center [706, 314] width 241 height 35
click at [700, 332] on span "3 of 3" at bounding box center [685, 314] width 35 height 35
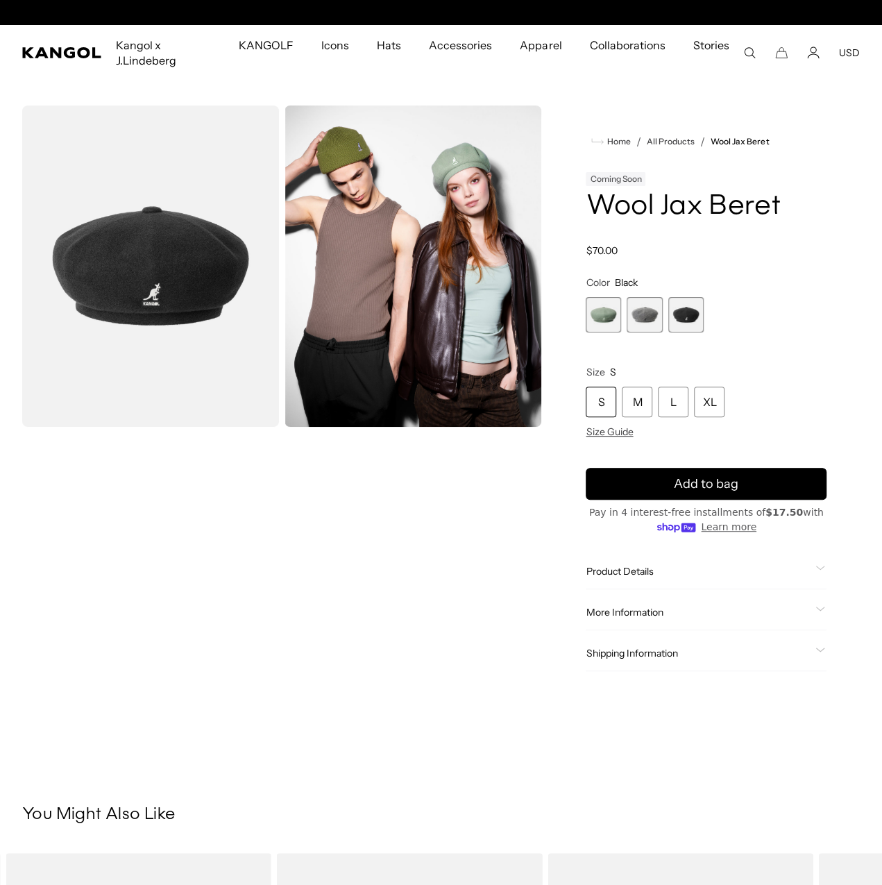
scroll to position [0, 286]
click at [652, 417] on div "M" at bounding box center [637, 401] width 31 height 31
drag, startPoint x: 697, startPoint y: 245, endPoint x: 624, endPoint y: 232, distance: 73.4
click at [624, 222] on h1 "Wool Jax Beret" at bounding box center [706, 206] width 241 height 31
copy h1 "Beret"
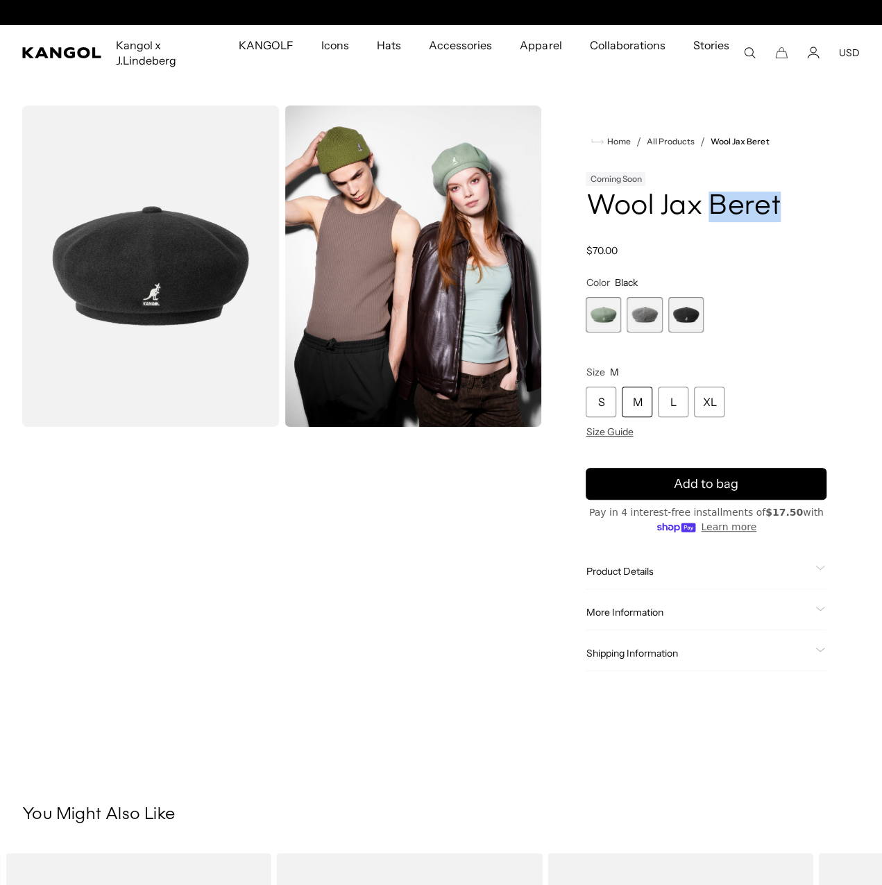
scroll to position [0, 286]
click at [751, 51] on icon "Search here" at bounding box center [749, 52] width 12 height 12
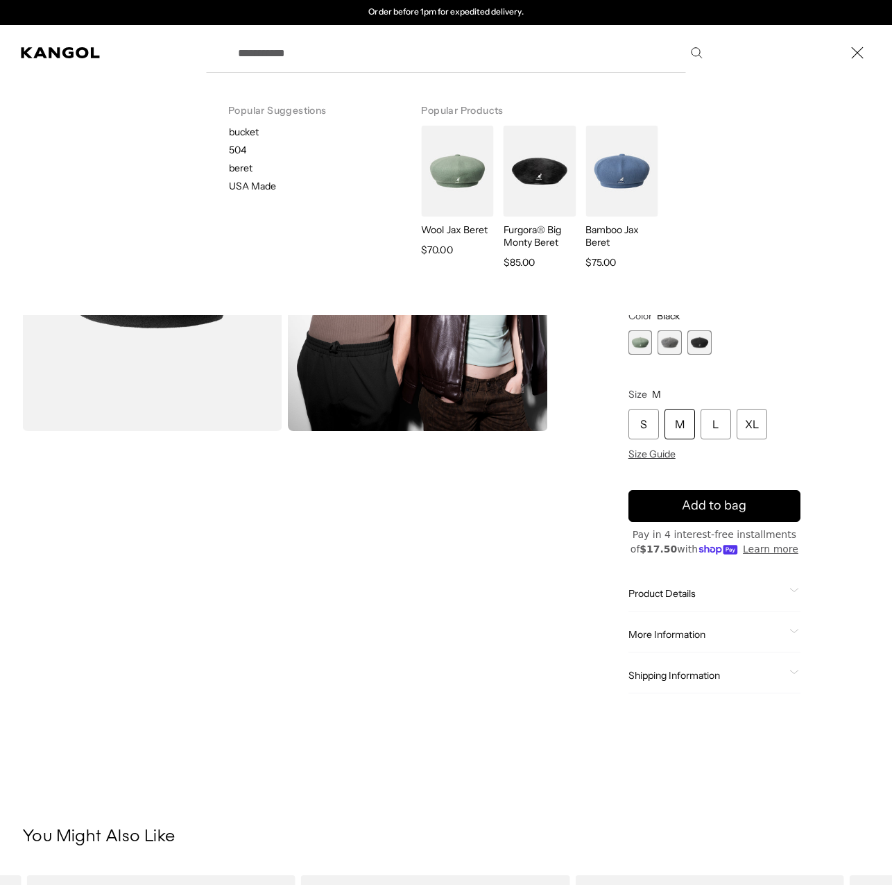
paste input "*****"
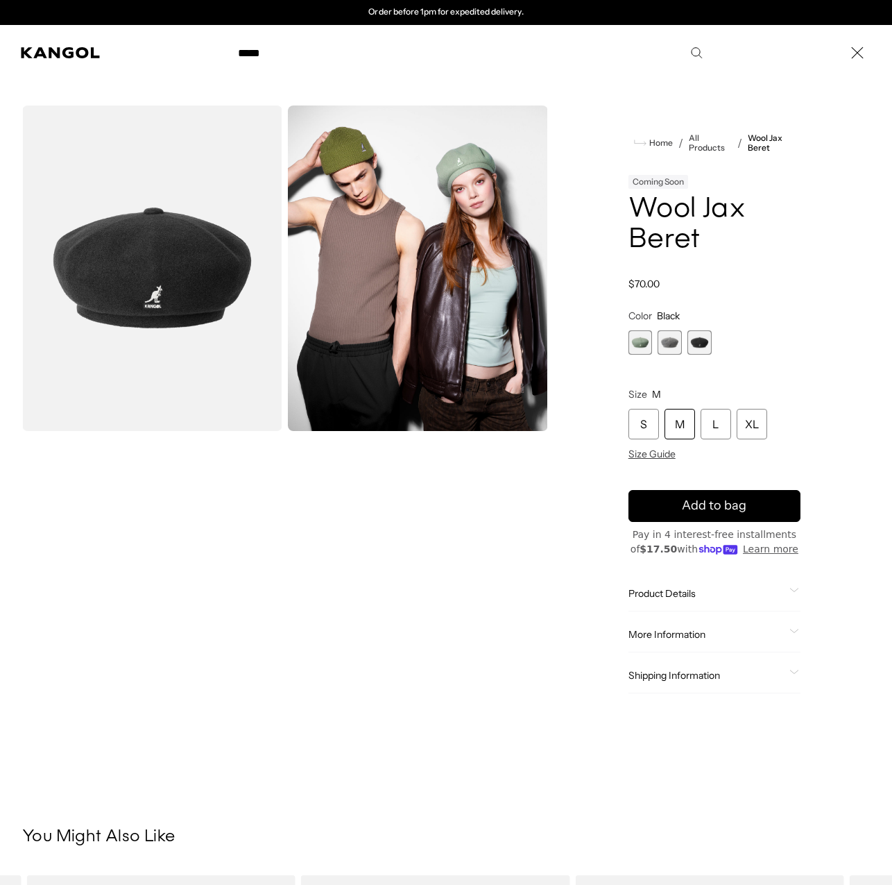
type input "*****"
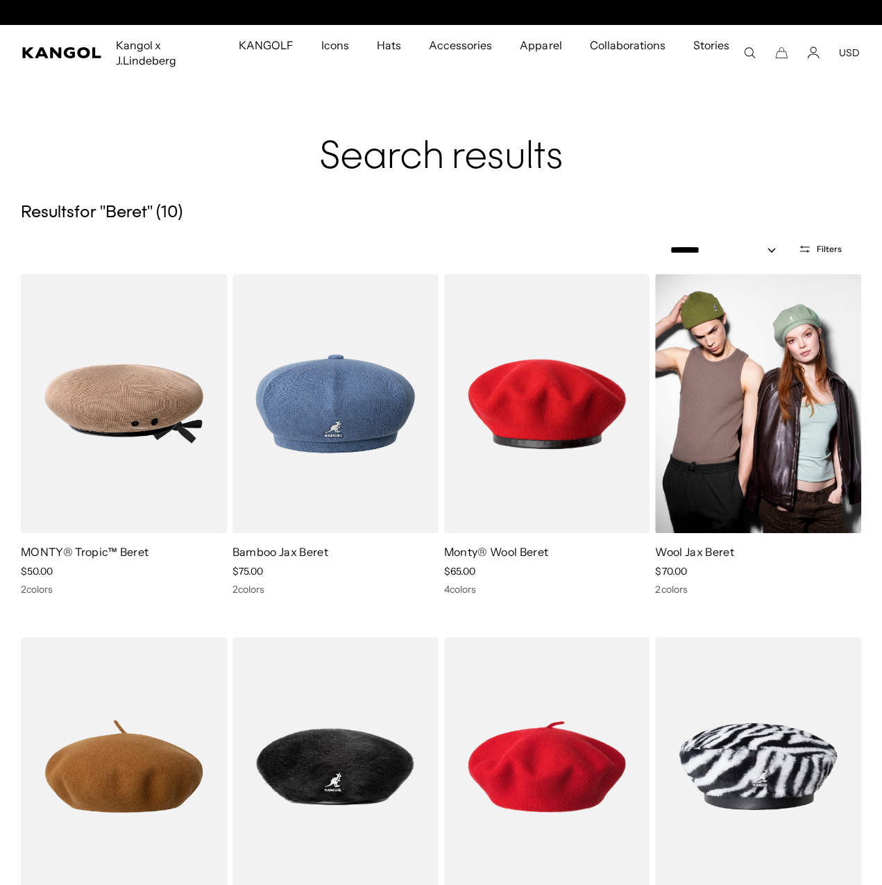
click at [744, 425] on img at bounding box center [758, 403] width 206 height 259
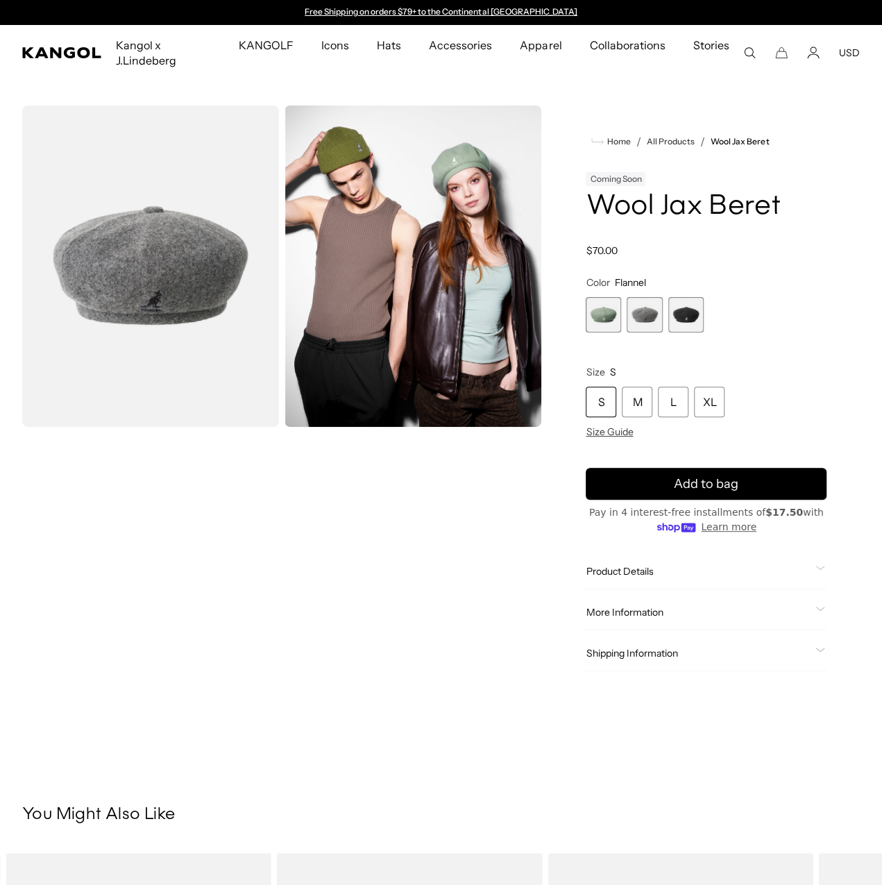
click at [699, 332] on span "3 of 3" at bounding box center [685, 314] width 35 height 35
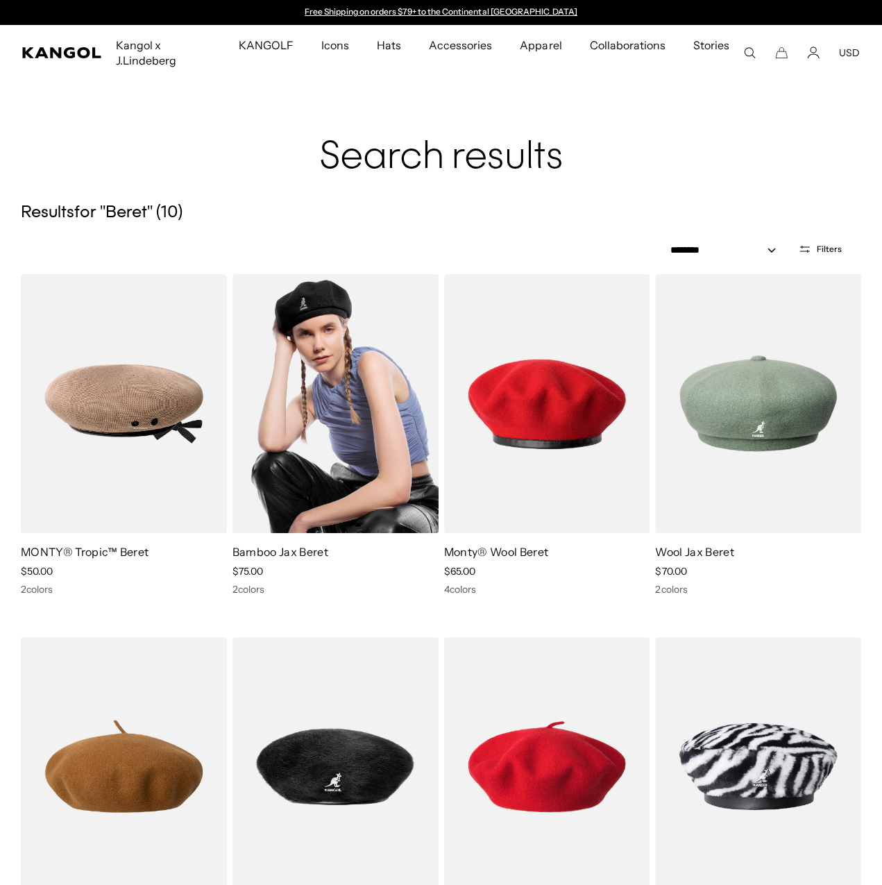
click at [385, 448] on img at bounding box center [335, 403] width 206 height 259
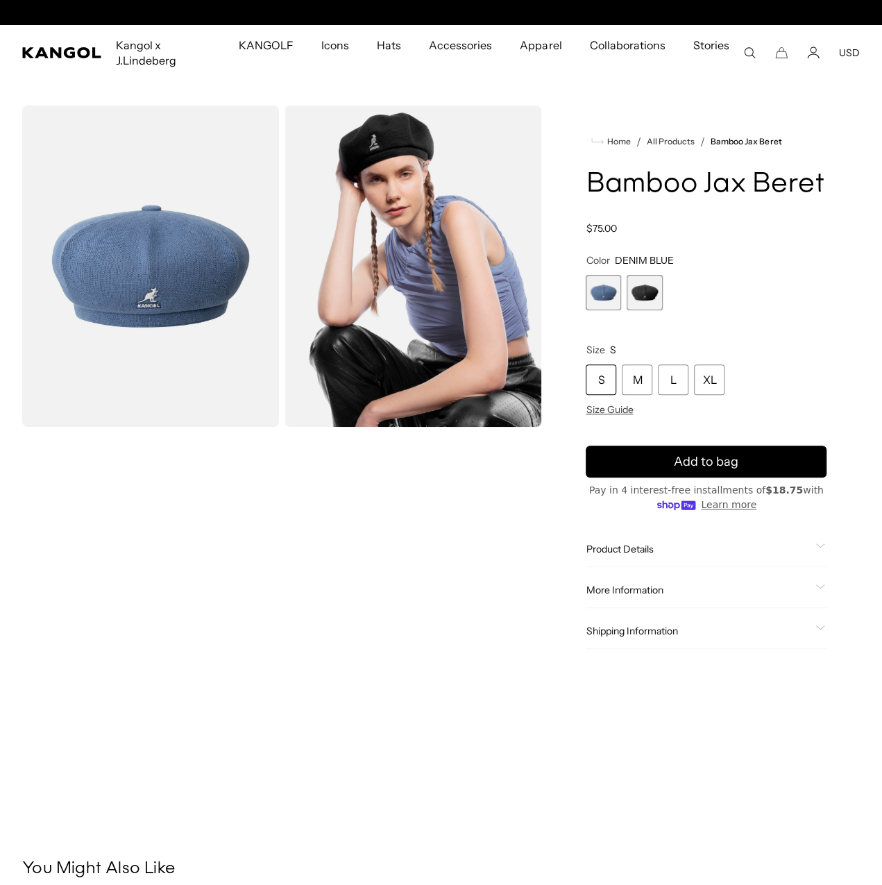
scroll to position [0, 286]
click at [652, 395] on div "M" at bounding box center [637, 379] width 31 height 31
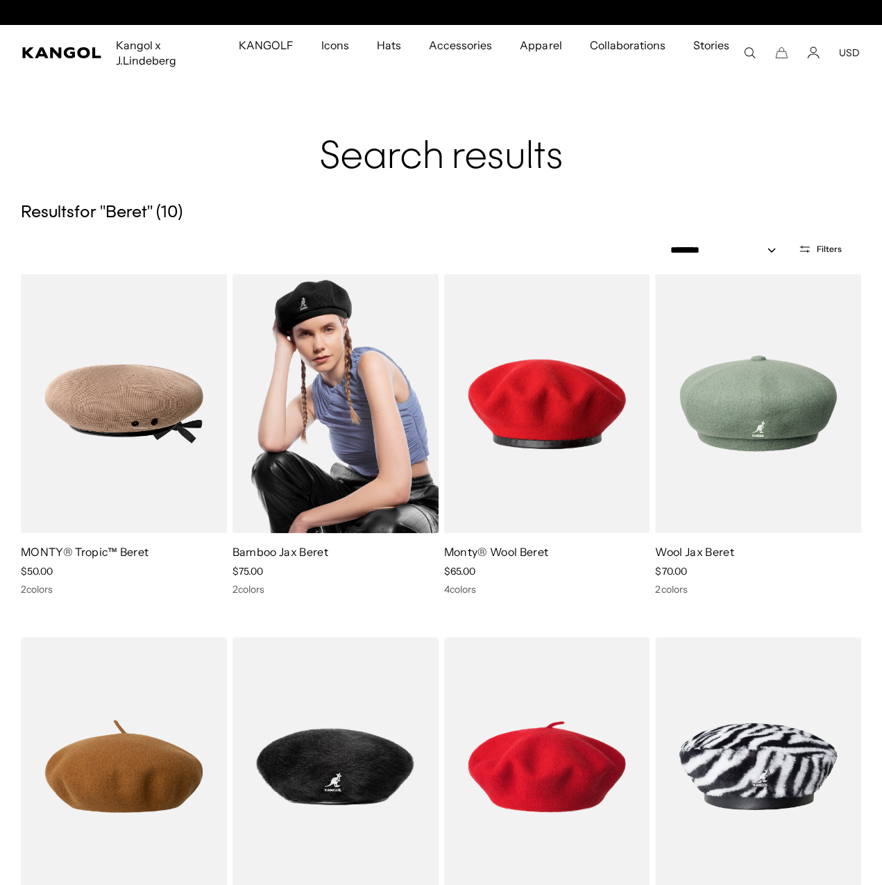
scroll to position [0, 286]
click at [332, 391] on img at bounding box center [335, 403] width 206 height 259
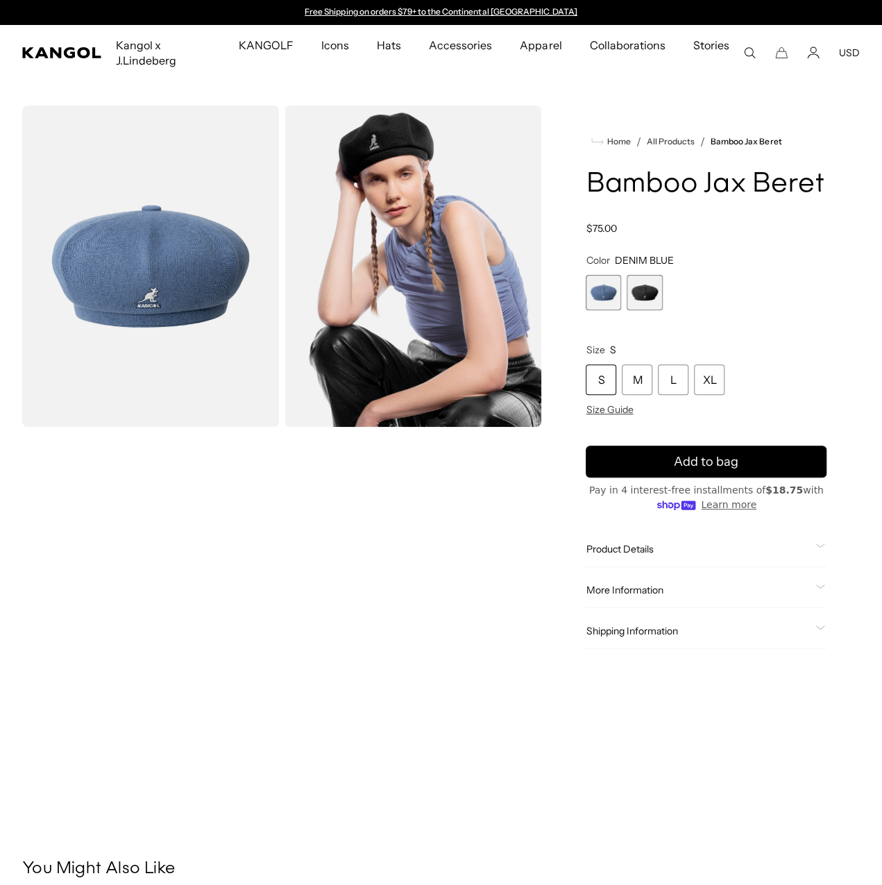
click at [658, 310] on span "2 of 2" at bounding box center [644, 292] width 35 height 35
click at [659, 310] on span "2 of 2" at bounding box center [644, 292] width 35 height 35
click at [692, 395] on div "S M L XL" at bounding box center [706, 379] width 241 height 31
click at [652, 395] on div "M" at bounding box center [637, 379] width 31 height 31
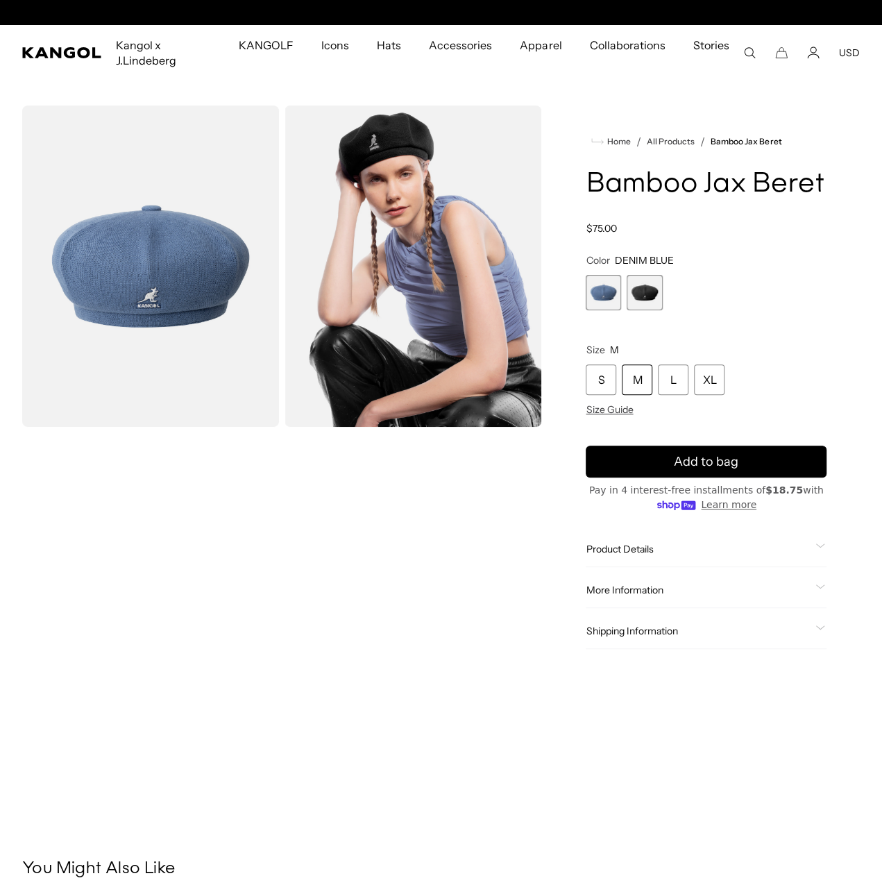
scroll to position [0, 286]
